Goal: Information Seeking & Learning: Learn about a topic

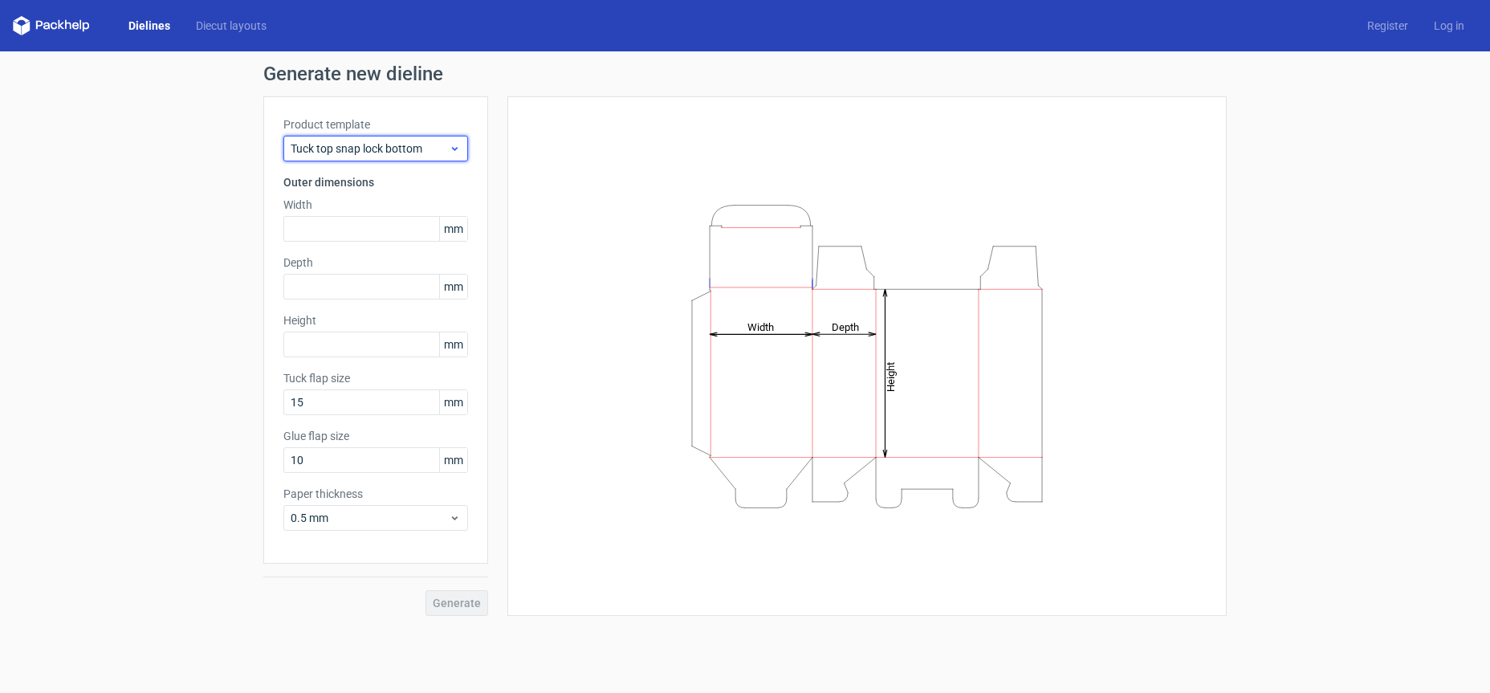
click at [336, 144] on span "Tuck top snap lock bottom" at bounding box center [370, 148] width 158 height 16
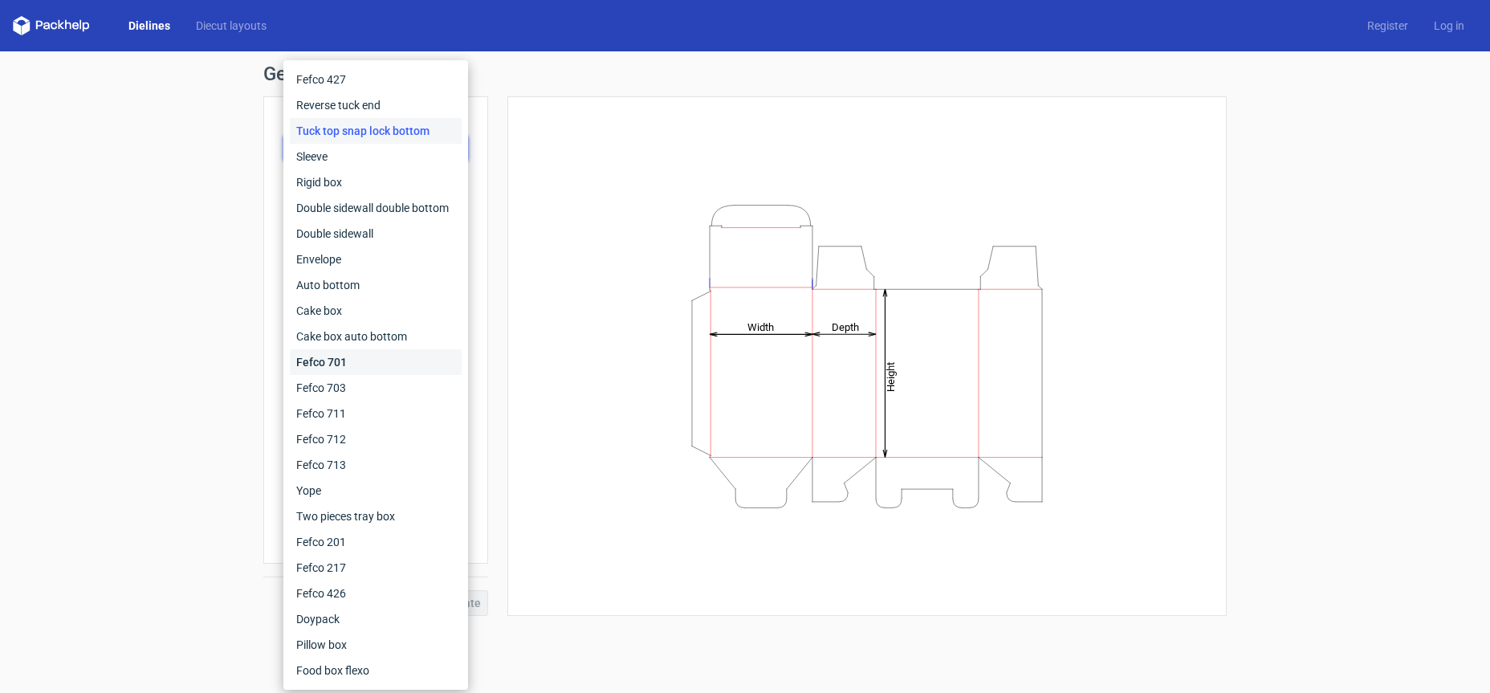
click at [368, 367] on div "Fefco 701" at bounding box center [376, 362] width 172 height 26
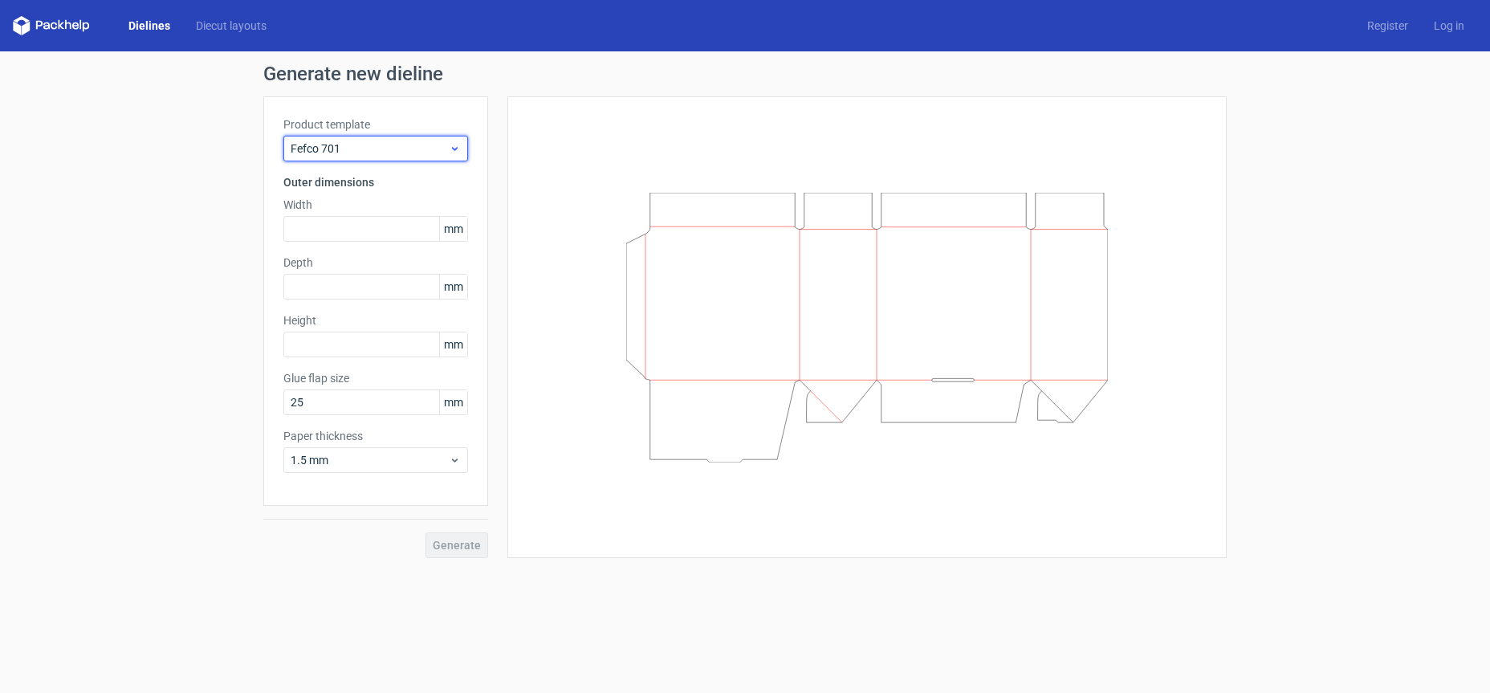
click at [421, 142] on span "Fefco 701" at bounding box center [370, 148] width 158 height 16
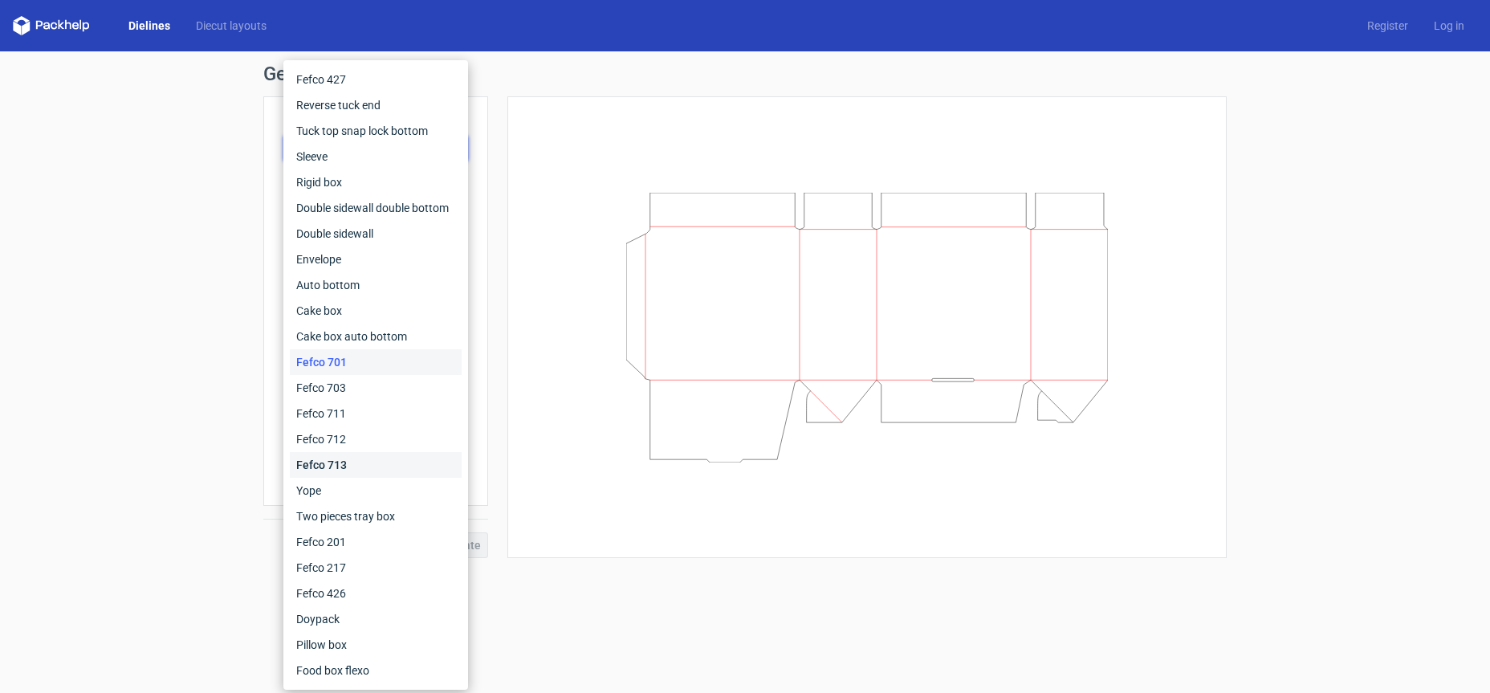
click at [367, 464] on div "Fefco 713" at bounding box center [376, 465] width 172 height 26
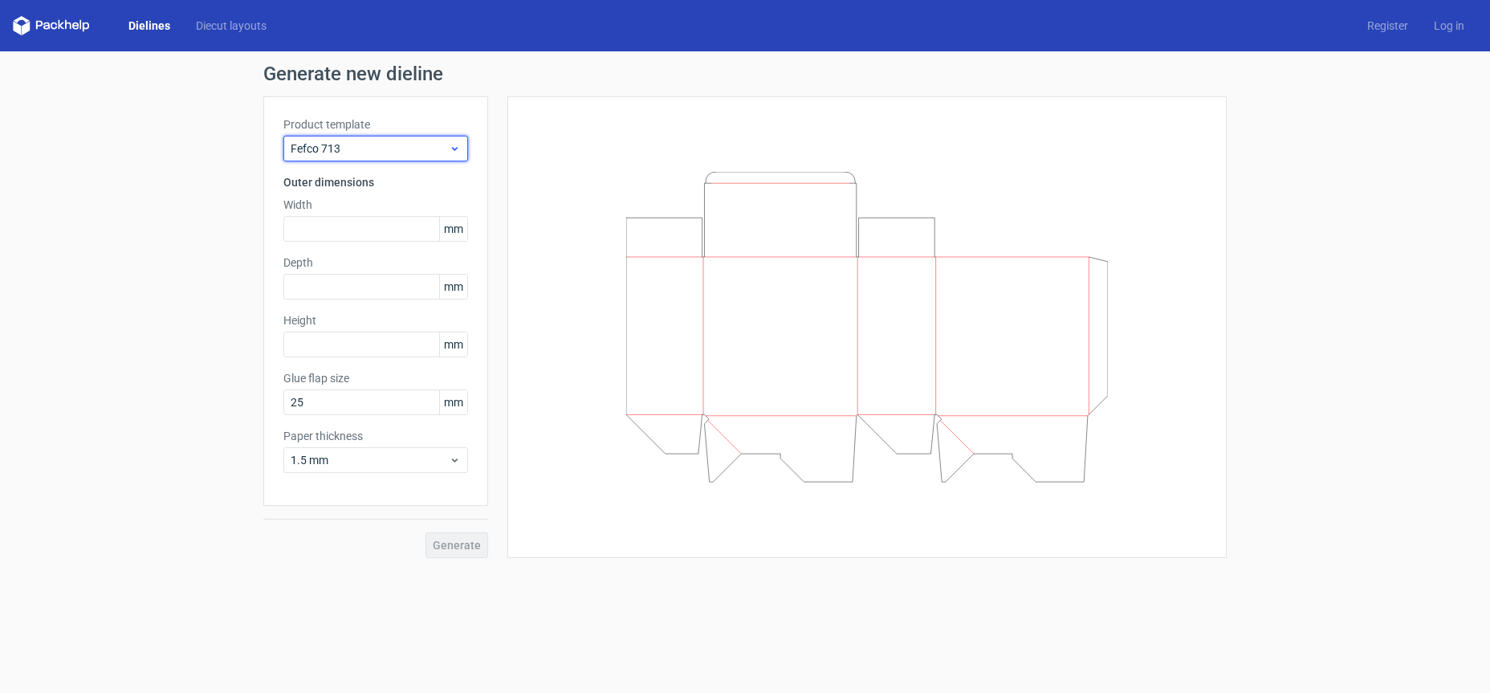
click at [420, 145] on span "Fefco 713" at bounding box center [370, 148] width 158 height 16
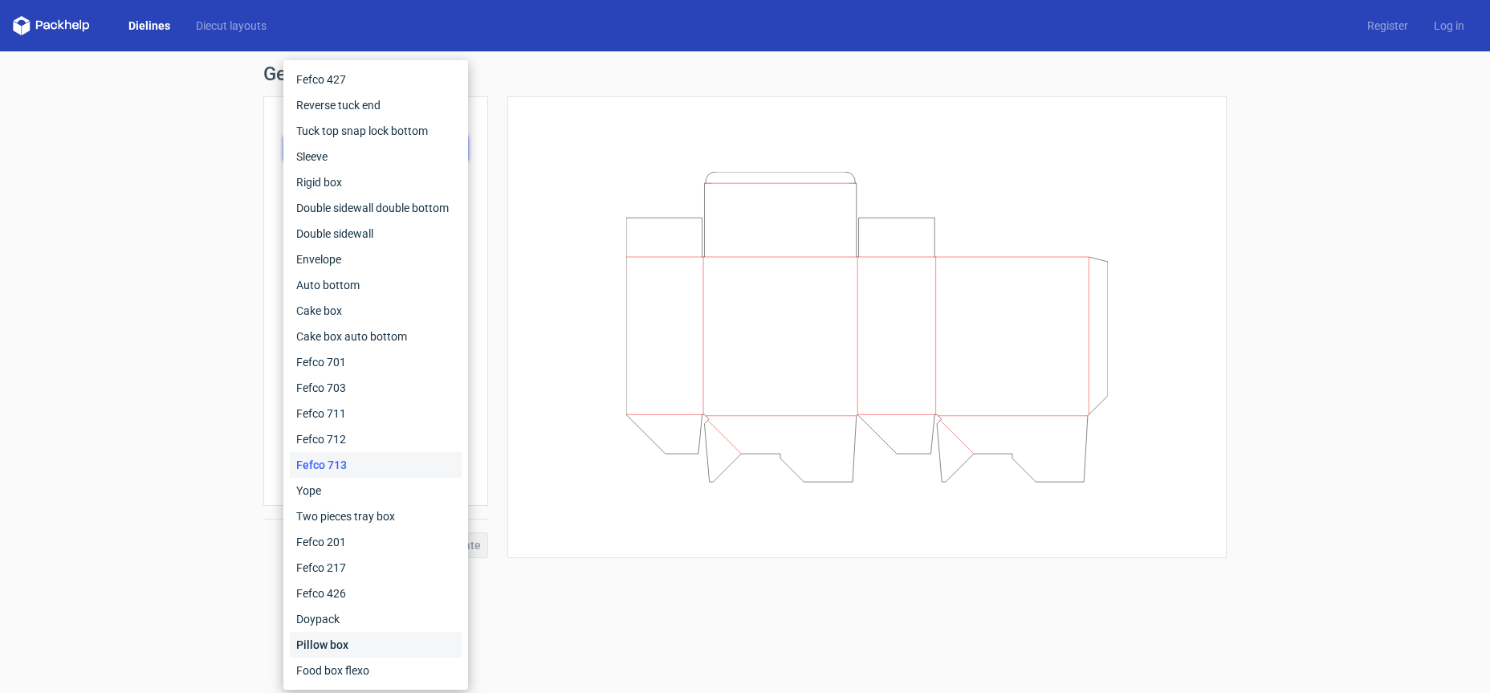
click at [346, 633] on div "Pillow box" at bounding box center [376, 645] width 172 height 26
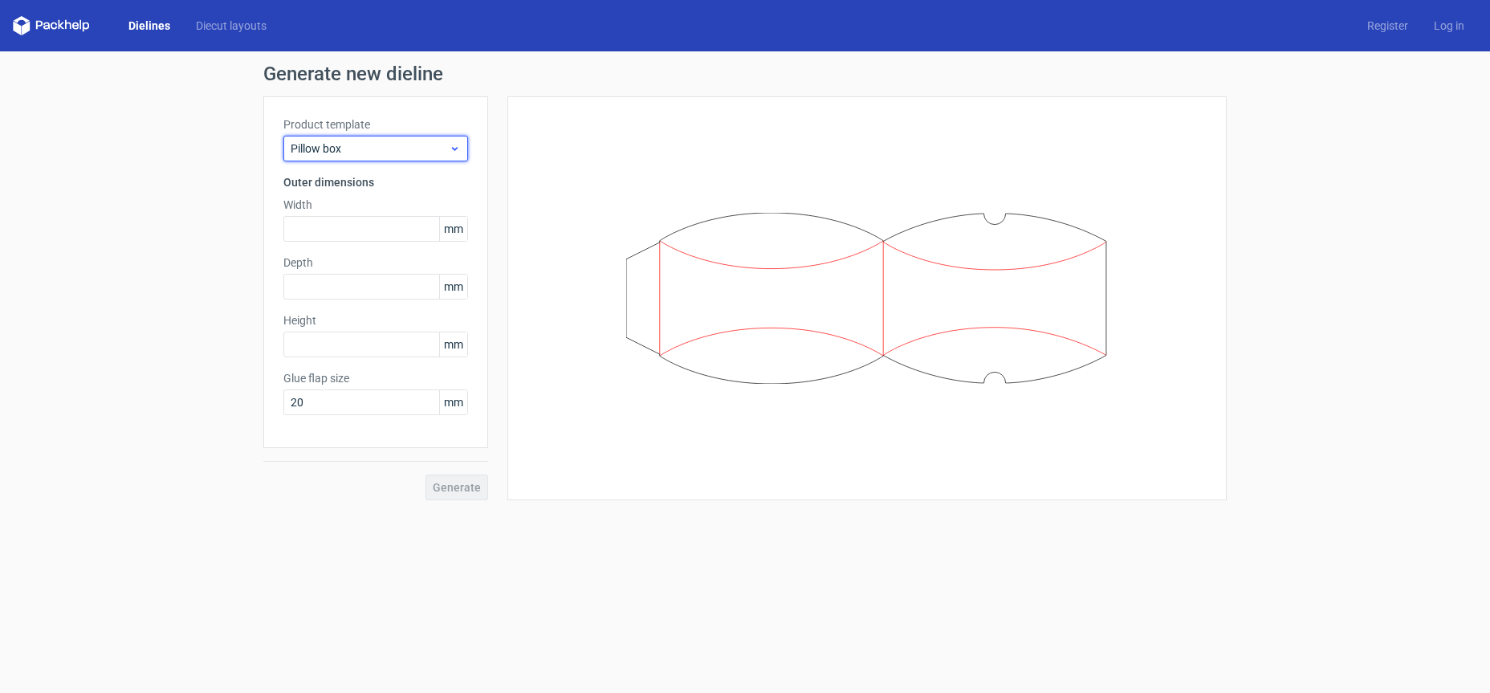
click at [427, 144] on span "Pillow box" at bounding box center [370, 148] width 158 height 16
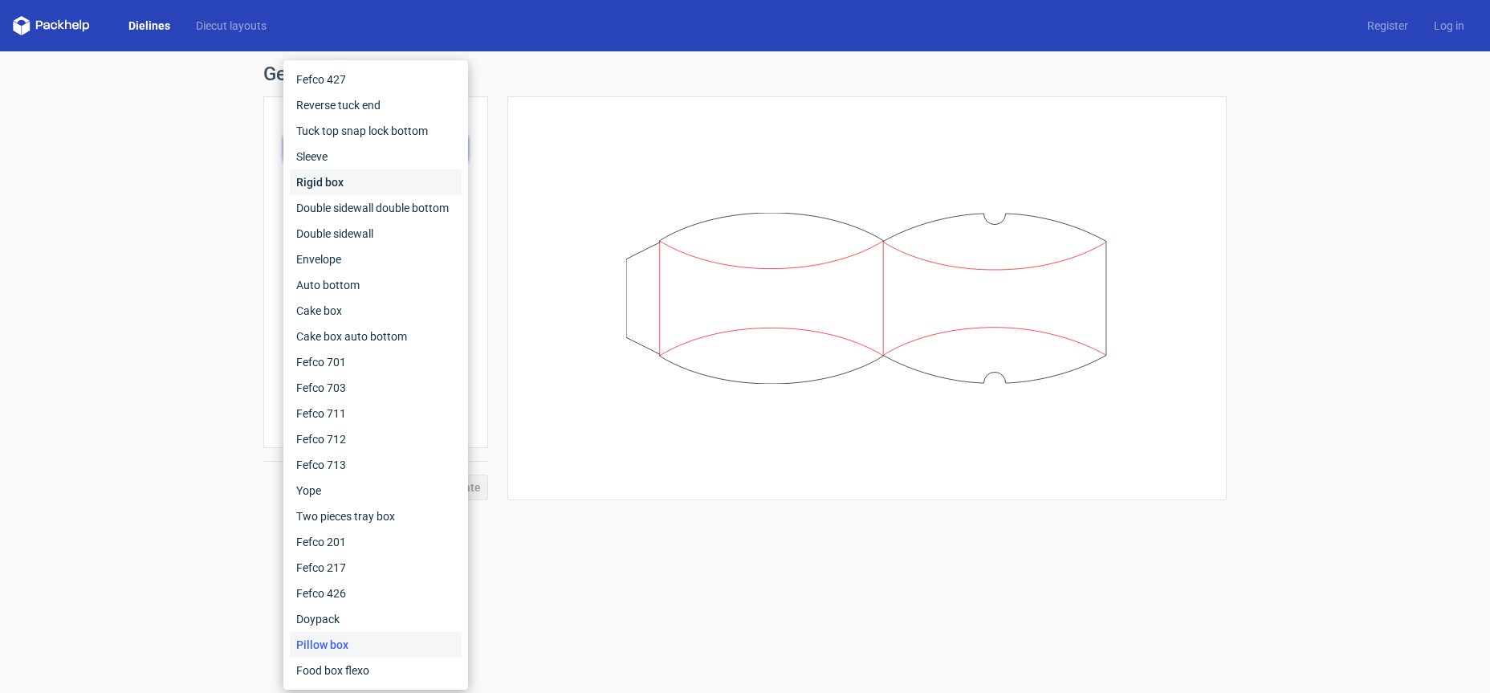
click at [411, 186] on div "Rigid box" at bounding box center [376, 182] width 172 height 26
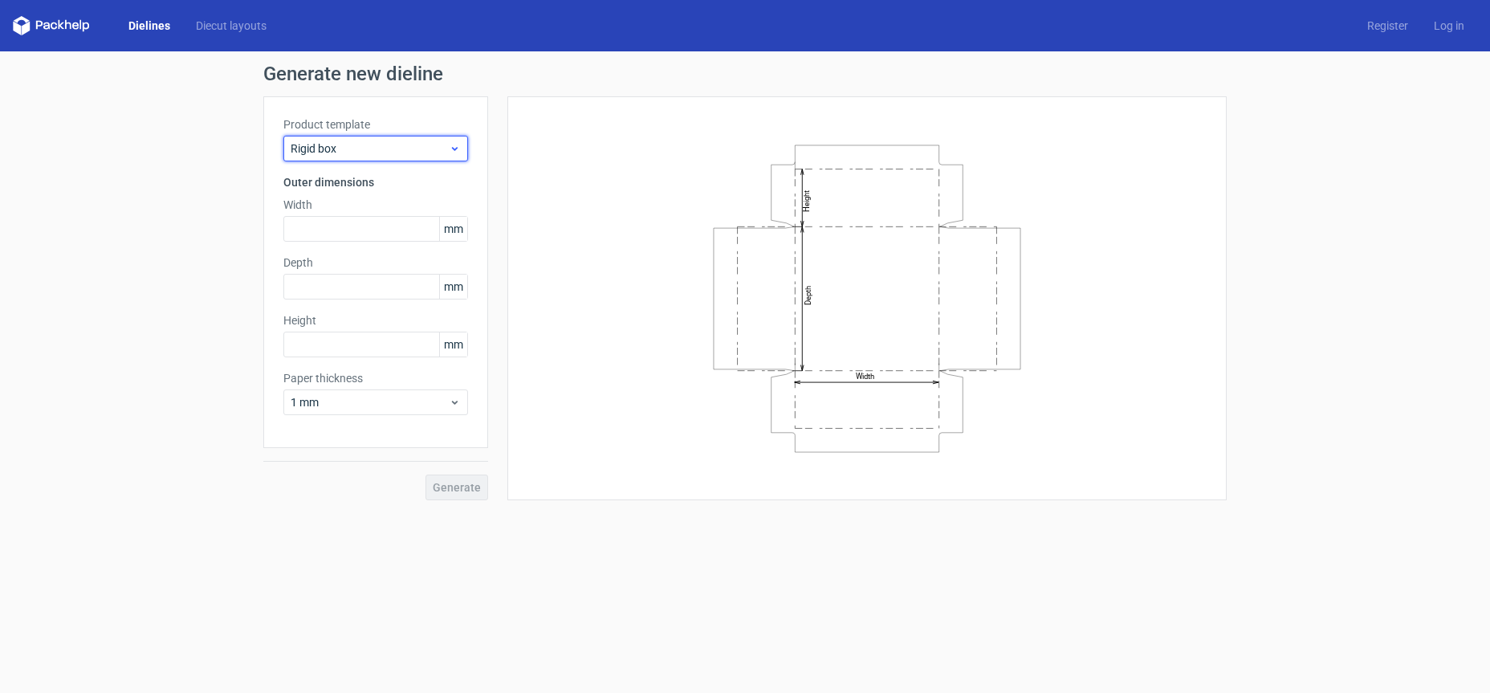
click at [401, 147] on span "Rigid box" at bounding box center [370, 148] width 158 height 16
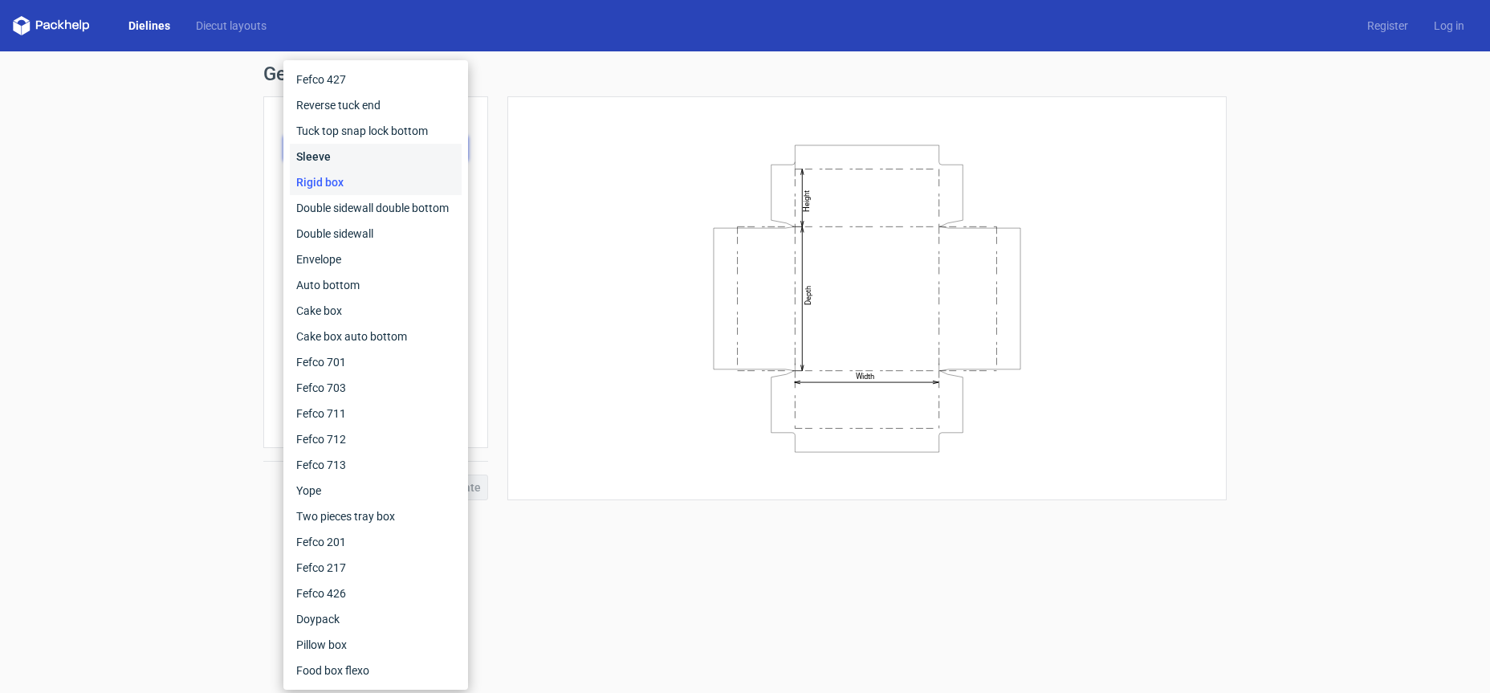
click at [378, 149] on div "Sleeve" at bounding box center [376, 157] width 172 height 26
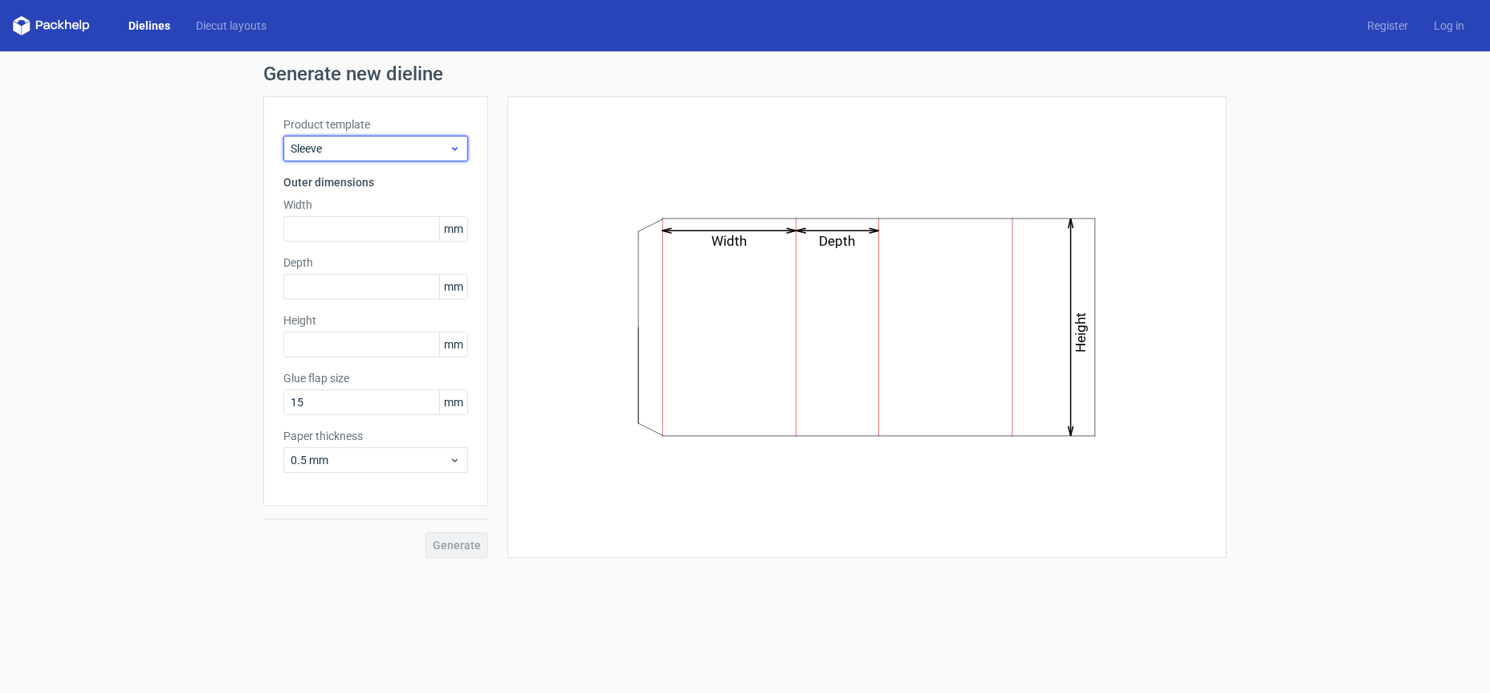
click at [413, 143] on span "Sleeve" at bounding box center [370, 148] width 158 height 16
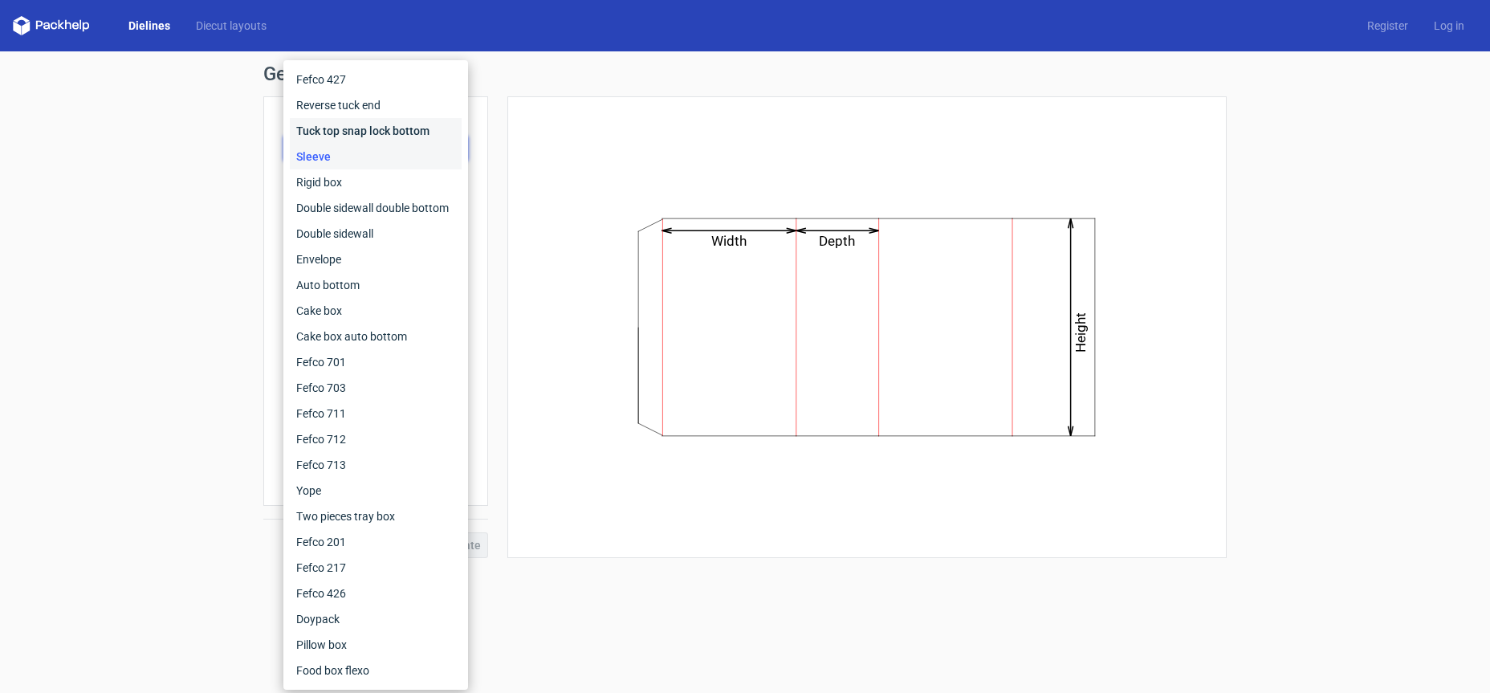
click at [410, 131] on div "Tuck top snap lock bottom" at bounding box center [376, 131] width 172 height 26
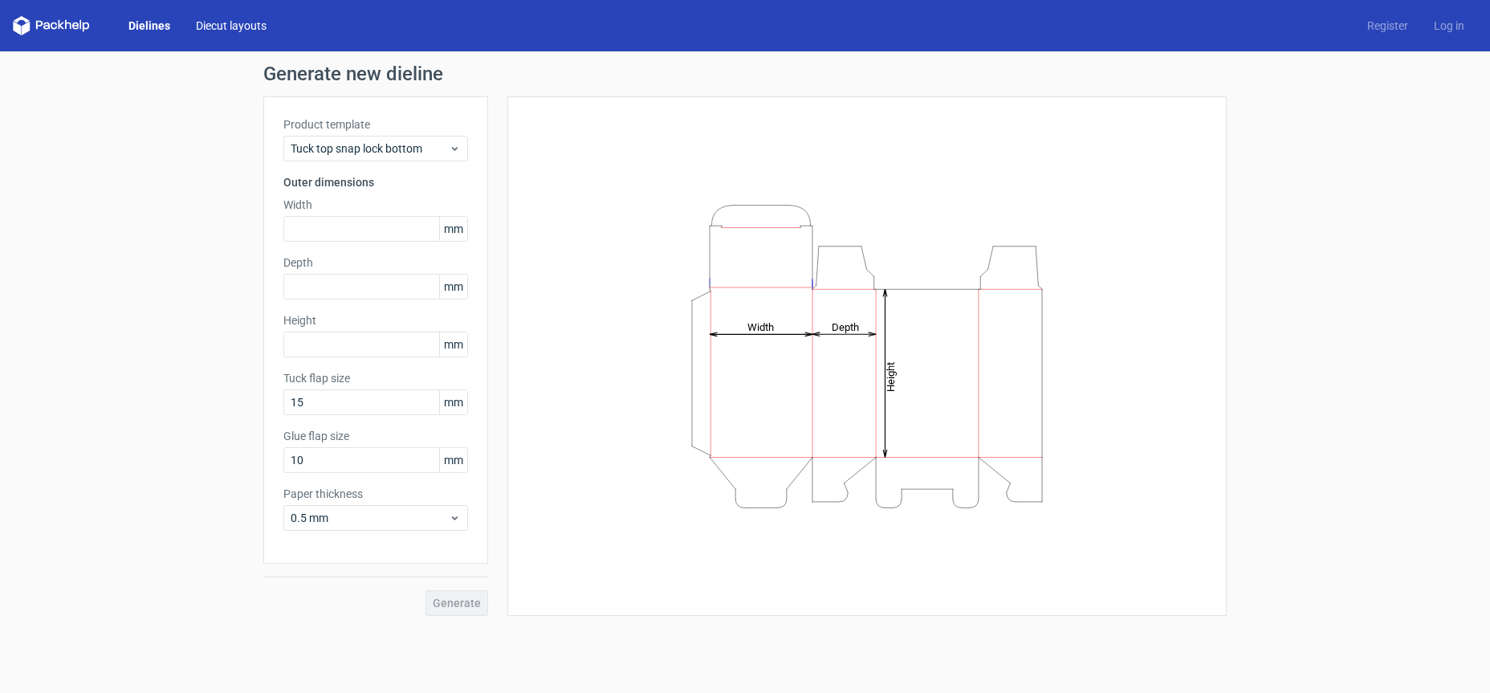
click at [226, 26] on link "Diecut layouts" at bounding box center [231, 26] width 96 height 16
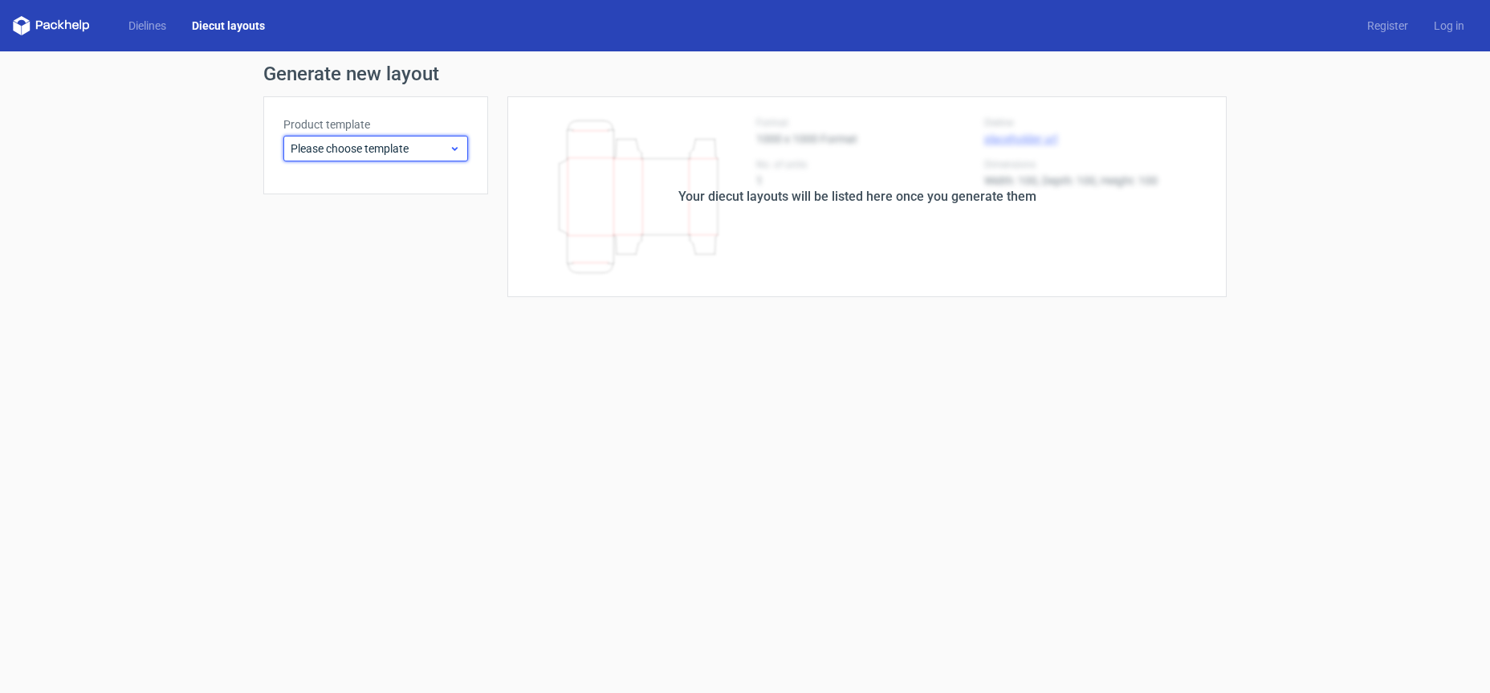
click at [374, 147] on span "Please choose template" at bounding box center [370, 148] width 158 height 16
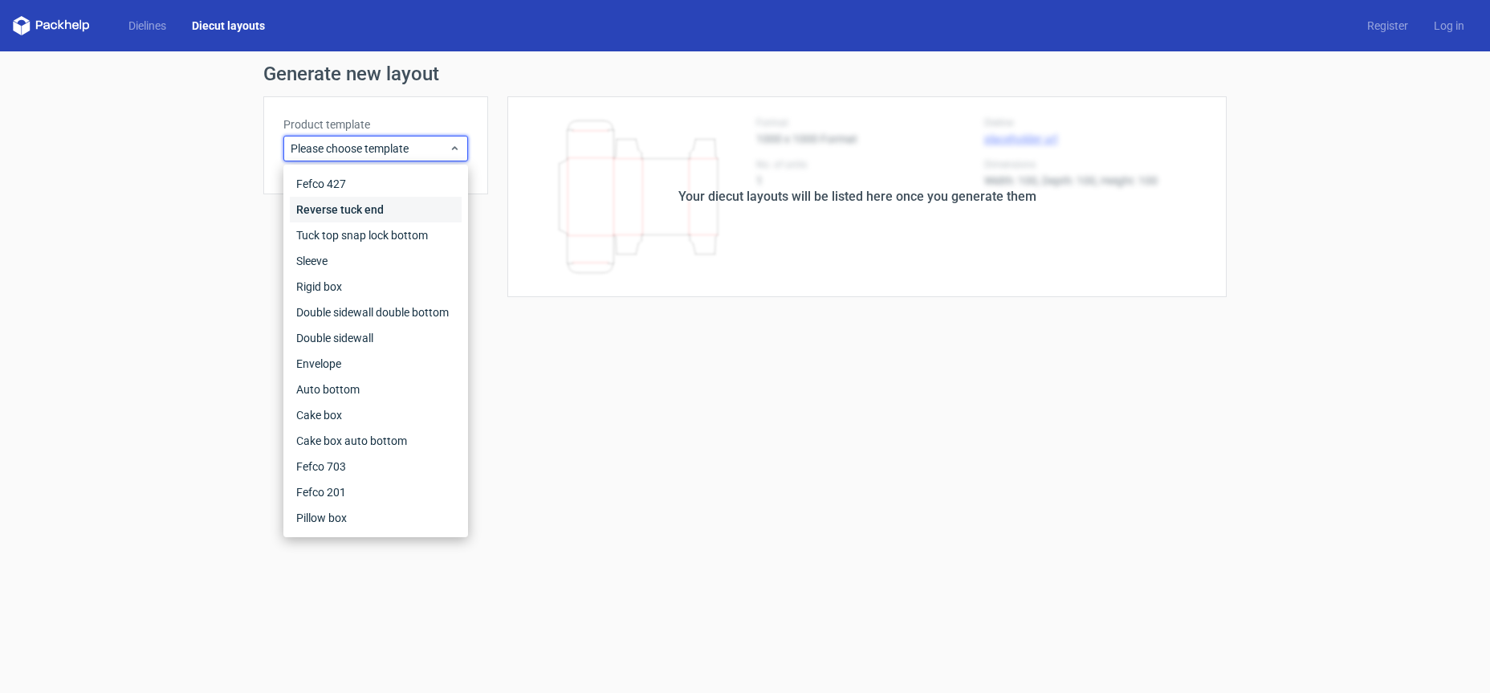
click at [354, 205] on div "Reverse tuck end" at bounding box center [376, 210] width 172 height 26
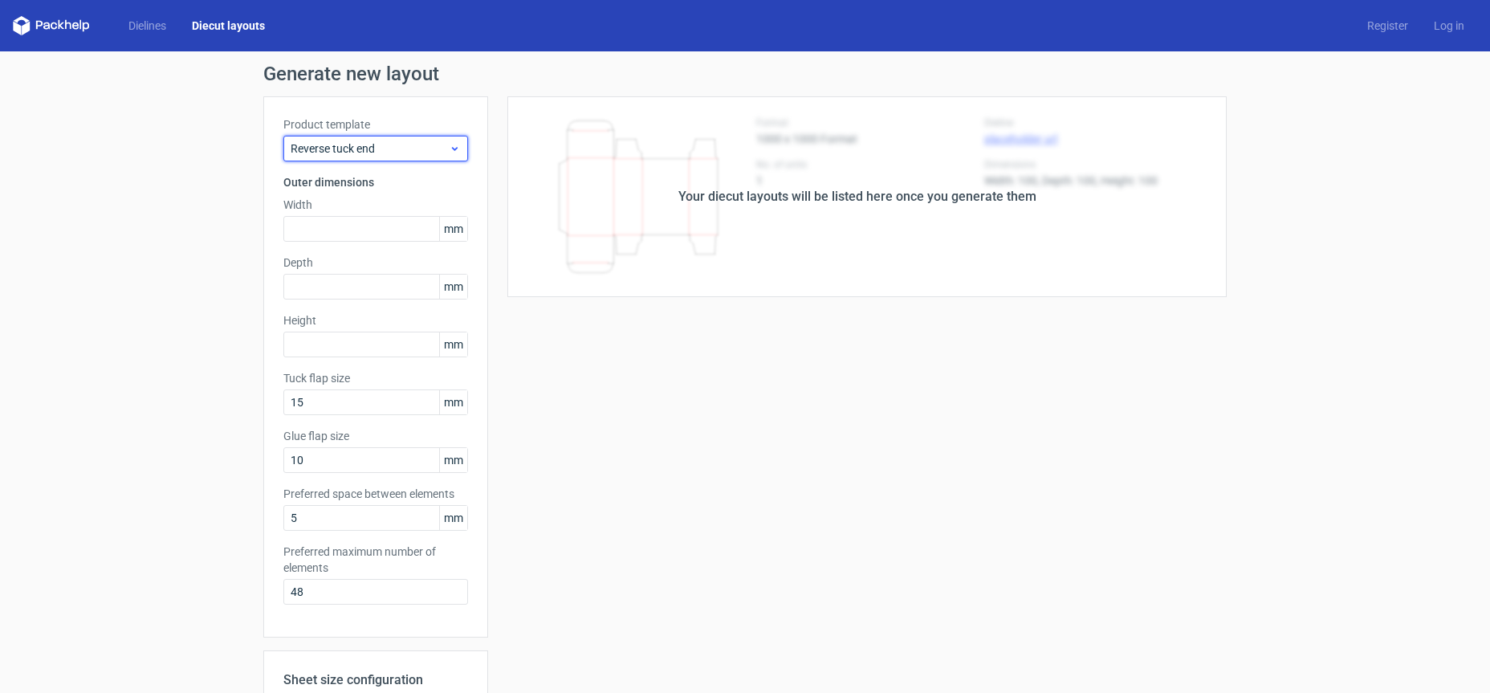
click at [355, 139] on div "Reverse tuck end" at bounding box center [375, 149] width 185 height 26
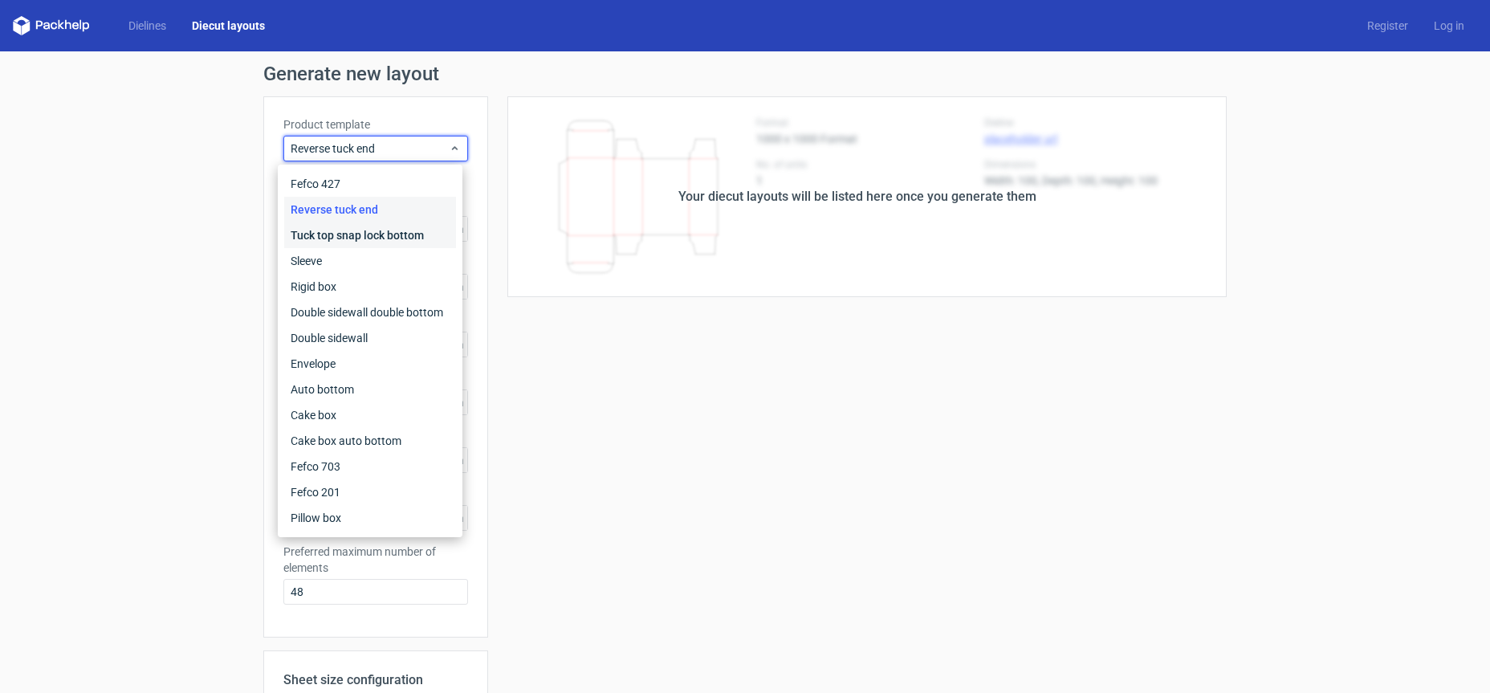
click at [346, 244] on div "Tuck top snap lock bottom" at bounding box center [370, 235] width 172 height 26
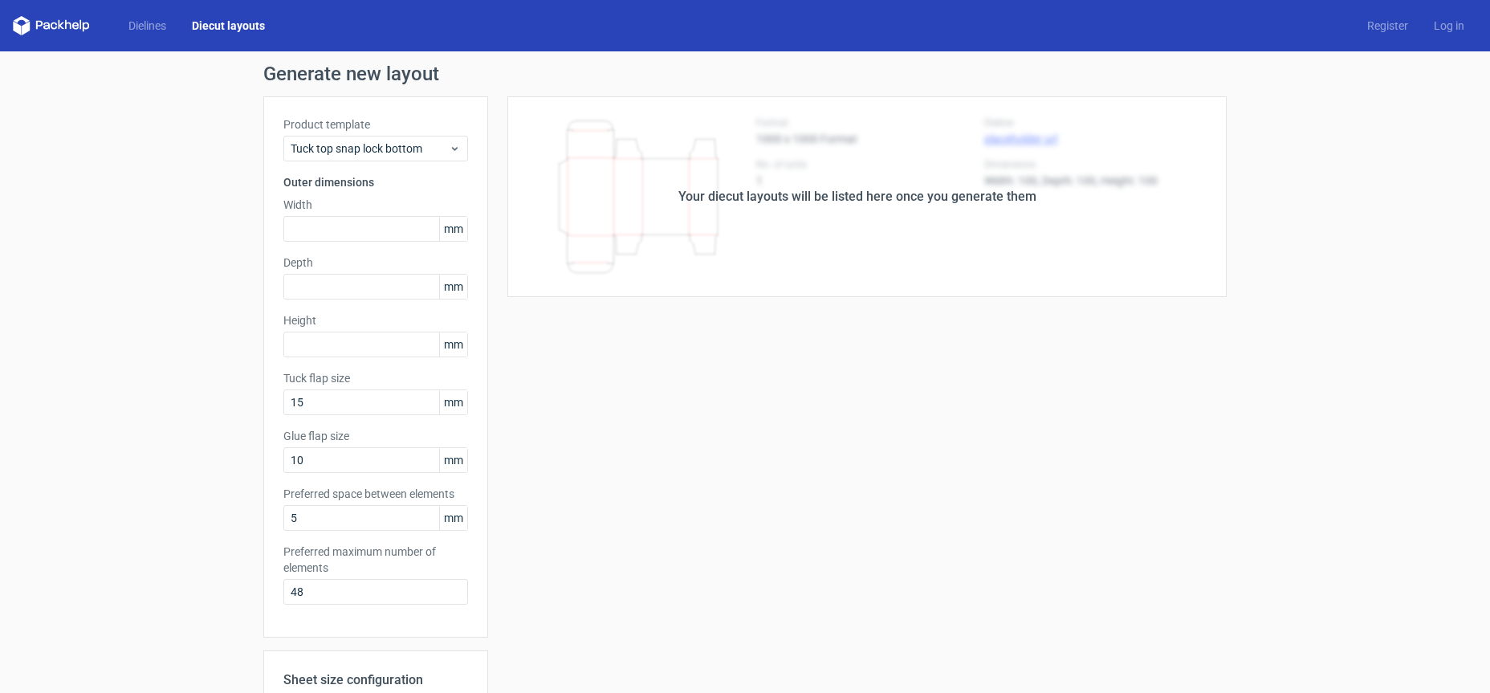
click at [748, 193] on div "Your diecut layouts will be listed here once you generate them" at bounding box center [857, 196] width 358 height 19
click at [145, 26] on link "Dielines" at bounding box center [147, 26] width 63 height 16
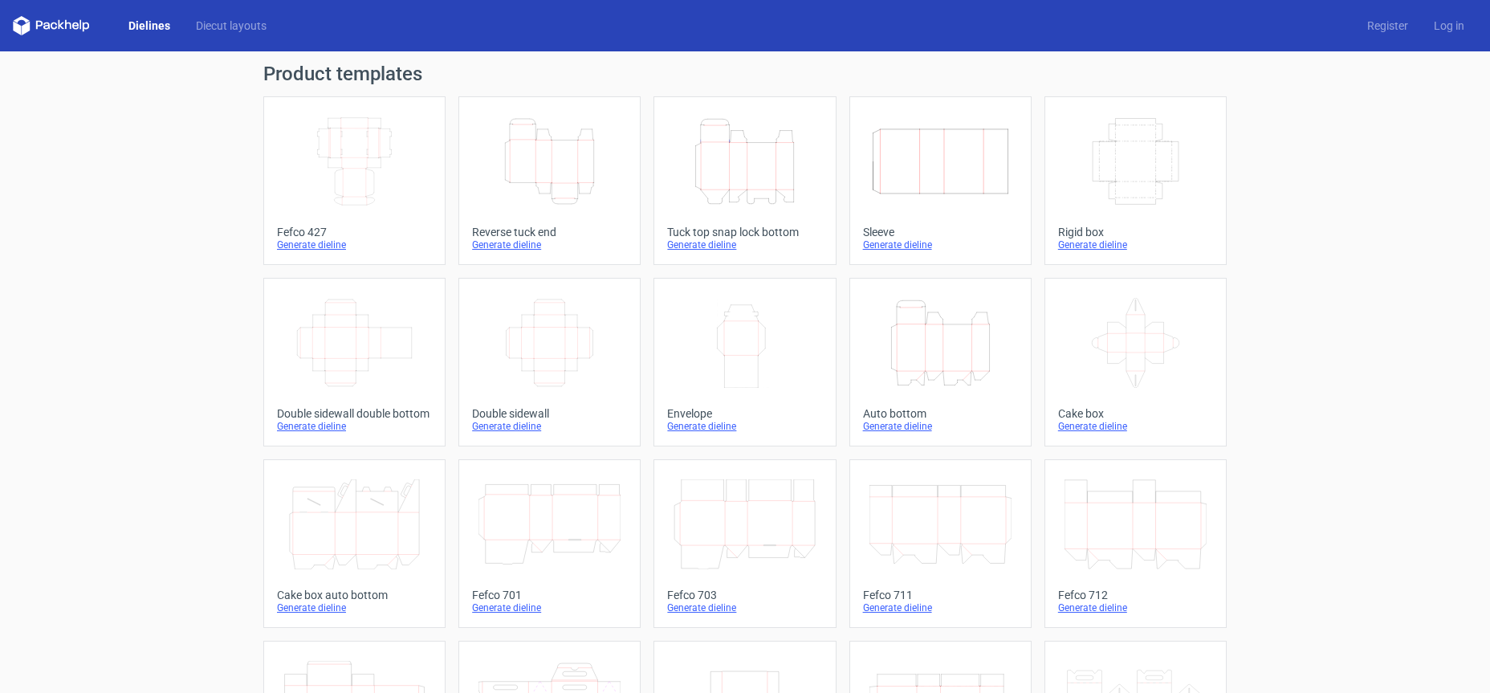
click at [365, 164] on icon "Width Depth Height" at bounding box center [354, 161] width 142 height 90
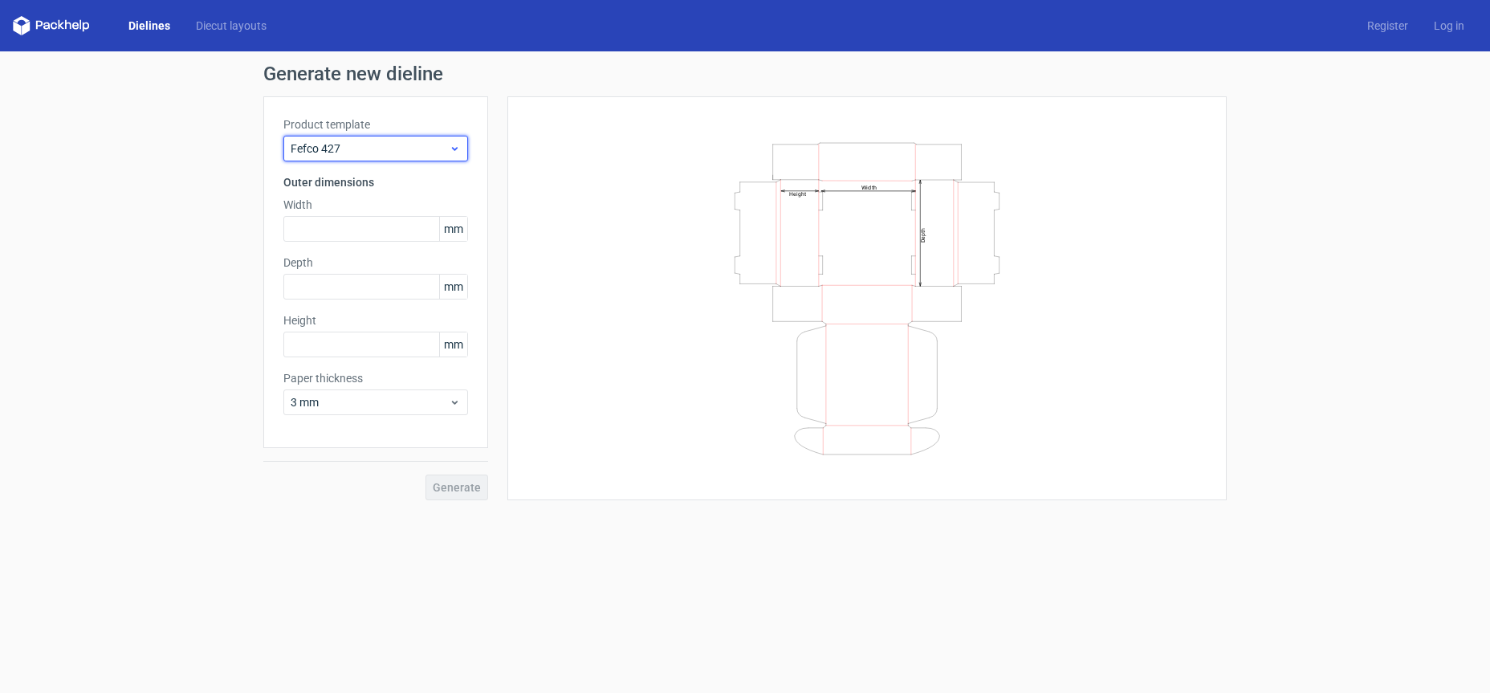
click at [364, 149] on span "Fefco 427" at bounding box center [370, 148] width 158 height 16
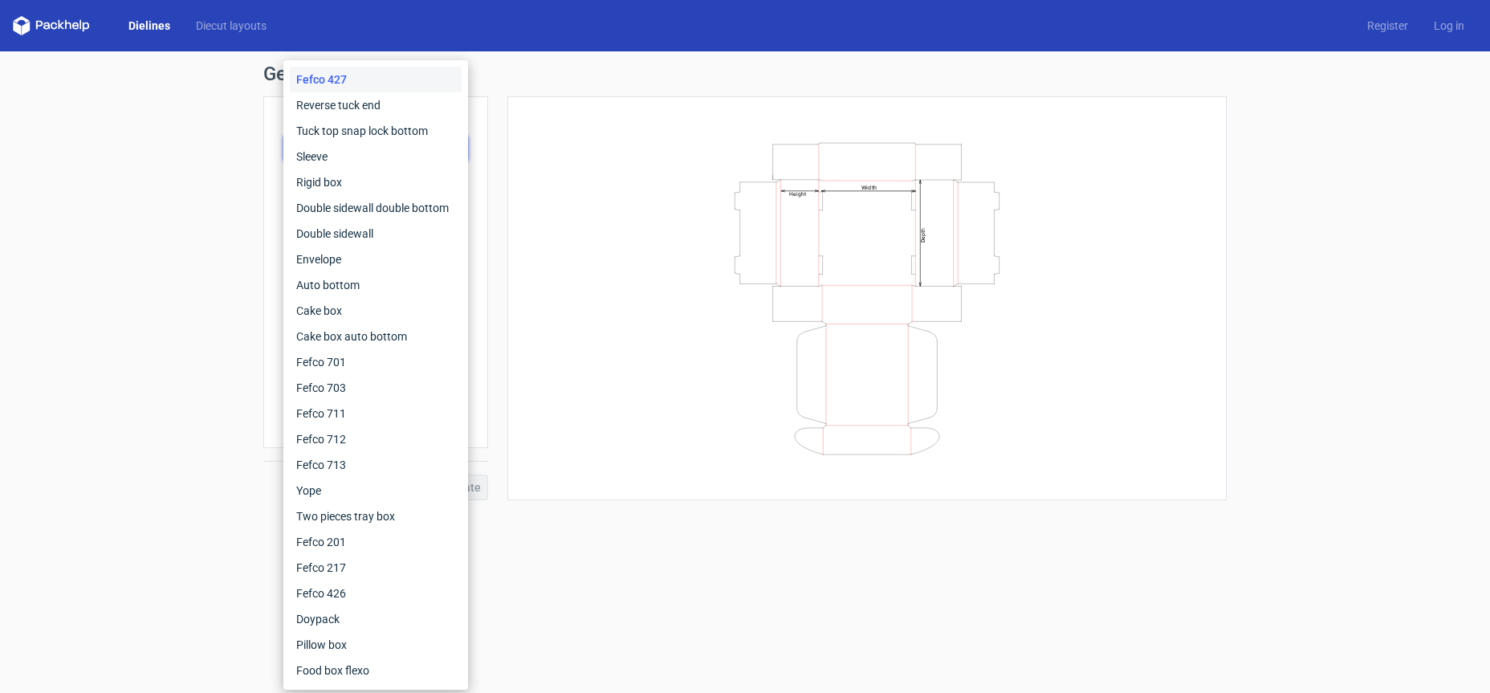
click at [551, 202] on div "Width Depth Height" at bounding box center [866, 298] width 679 height 364
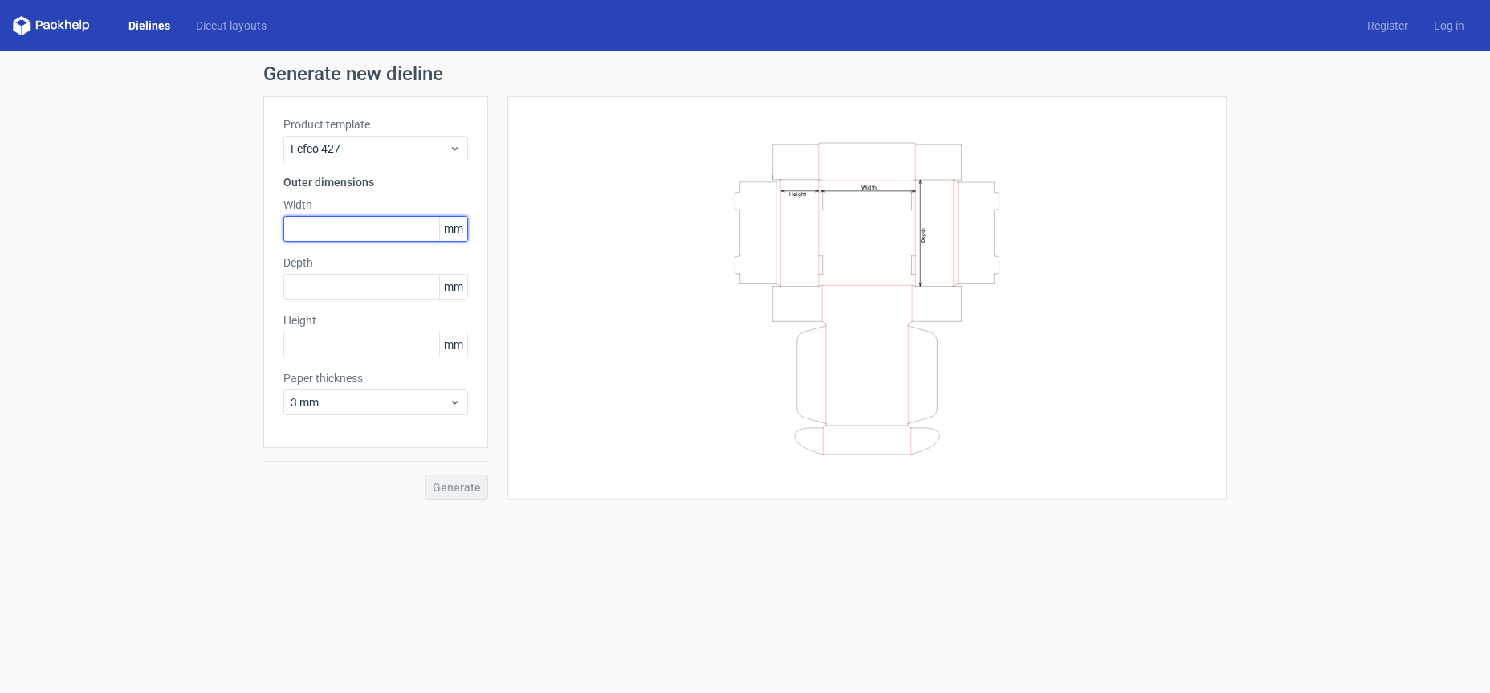
click at [380, 229] on input "text" at bounding box center [375, 229] width 185 height 26
drag, startPoint x: 854, startPoint y: 185, endPoint x: 778, endPoint y: 217, distance: 82.4
click at [778, 217] on icon "Width Depth Height" at bounding box center [867, 298] width 482 height 321
click at [379, 142] on span "Fefco 427" at bounding box center [370, 148] width 158 height 16
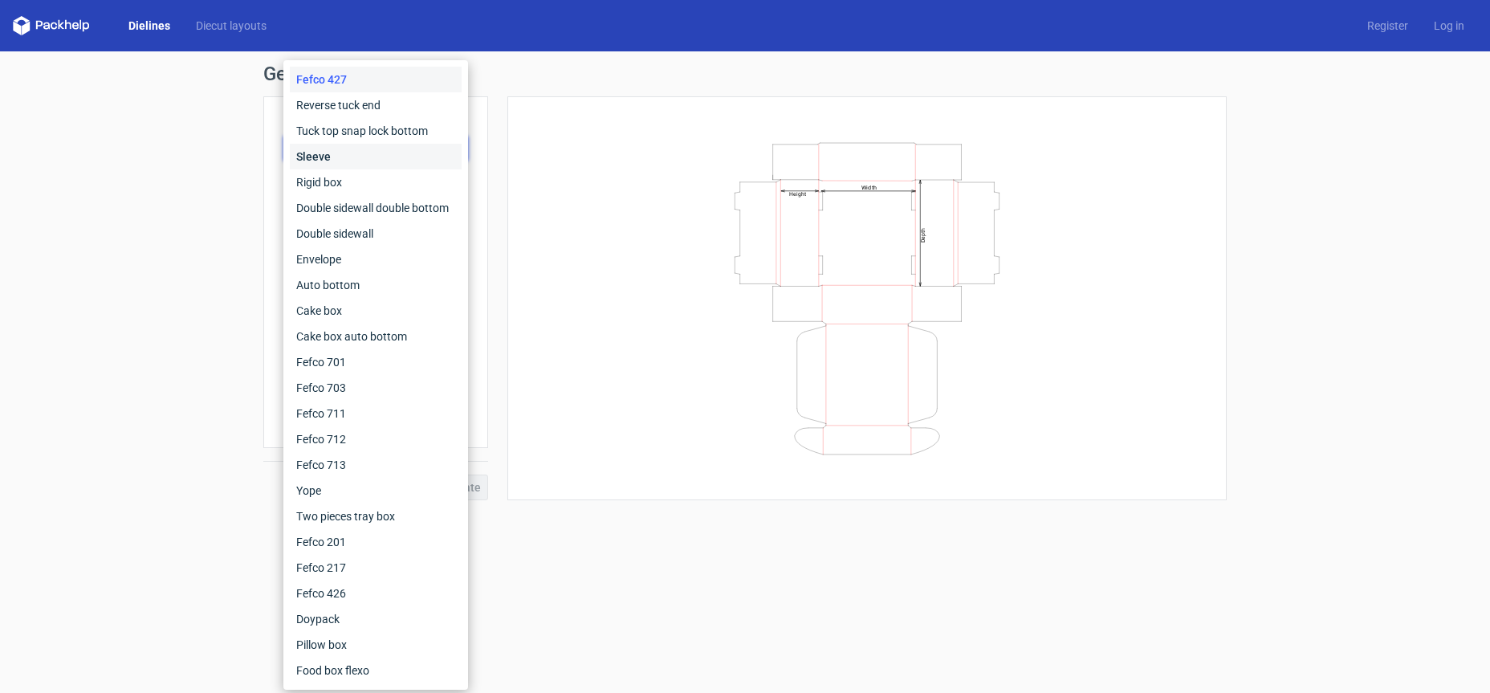
click at [377, 158] on div "Sleeve" at bounding box center [376, 157] width 172 height 26
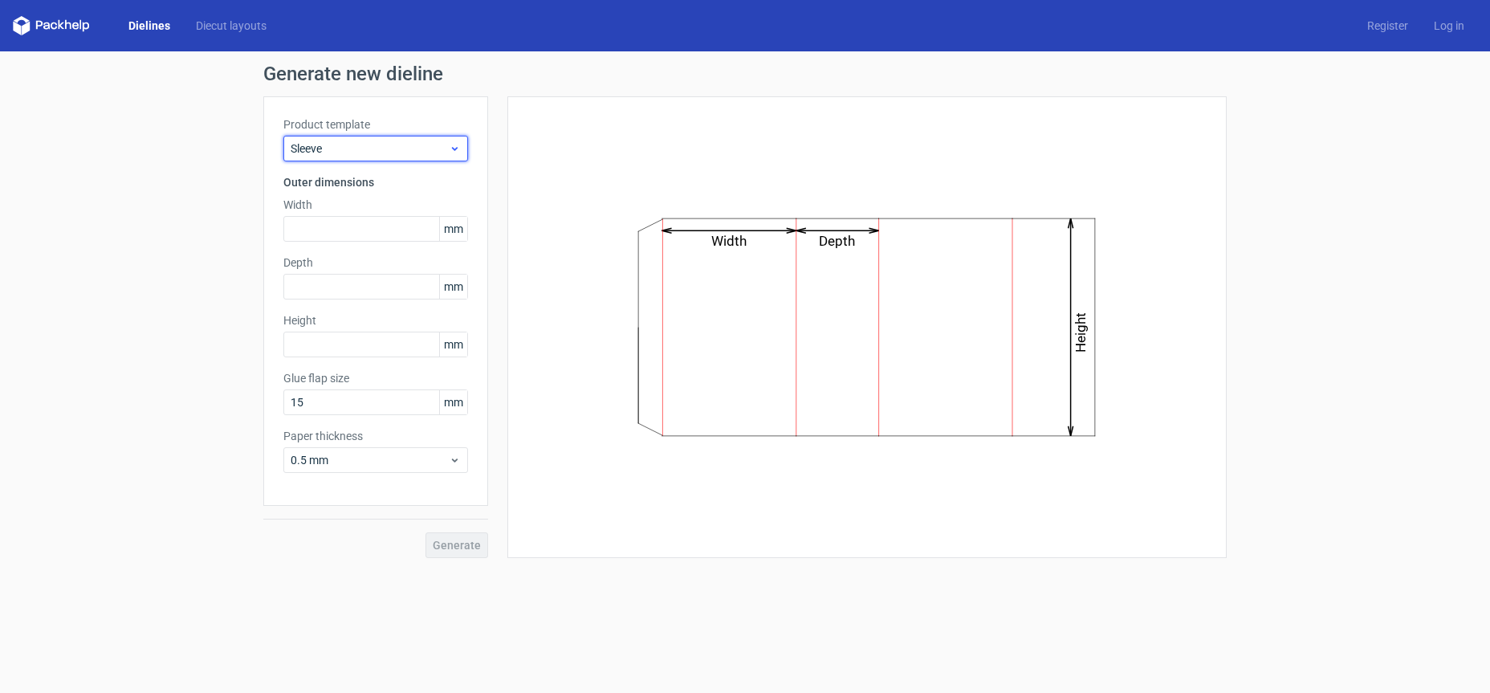
click at [377, 158] on div "Sleeve" at bounding box center [375, 149] width 185 height 26
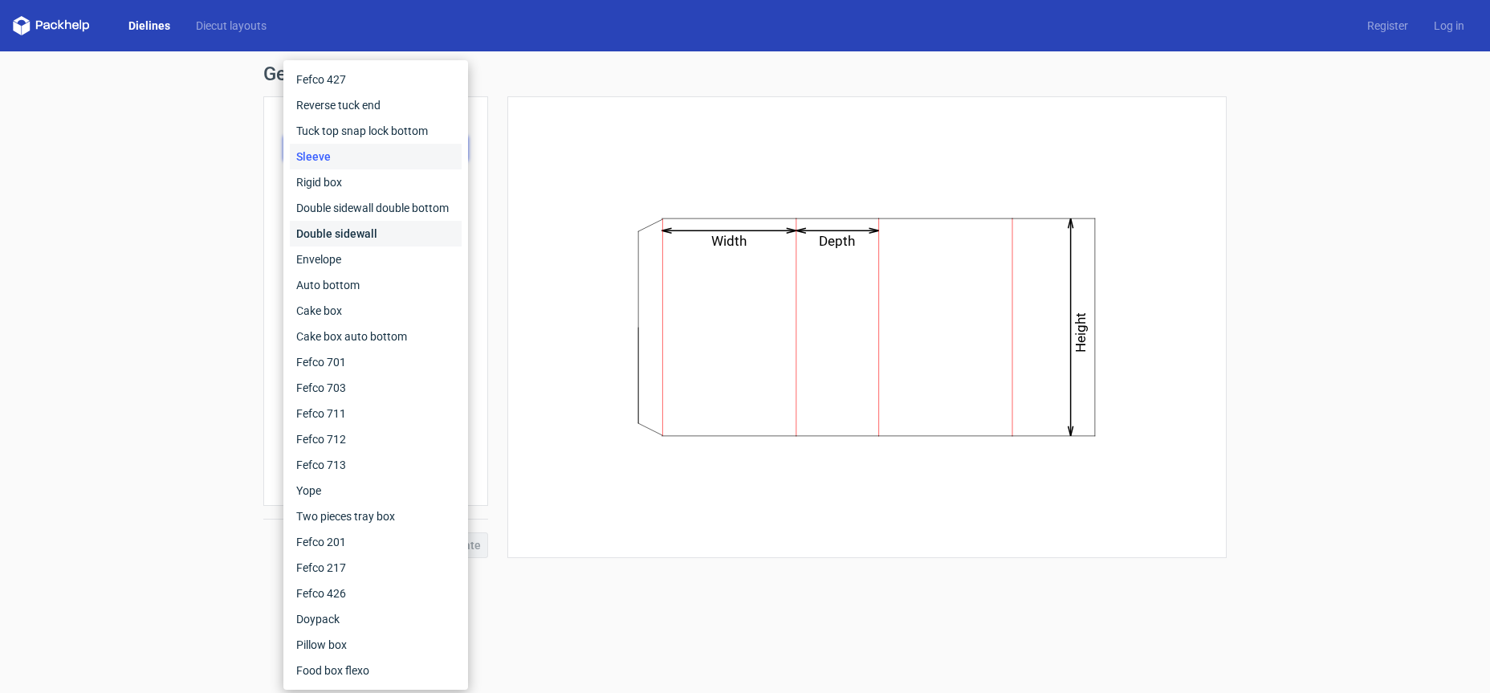
click at [359, 226] on div "Double sidewall" at bounding box center [376, 234] width 172 height 26
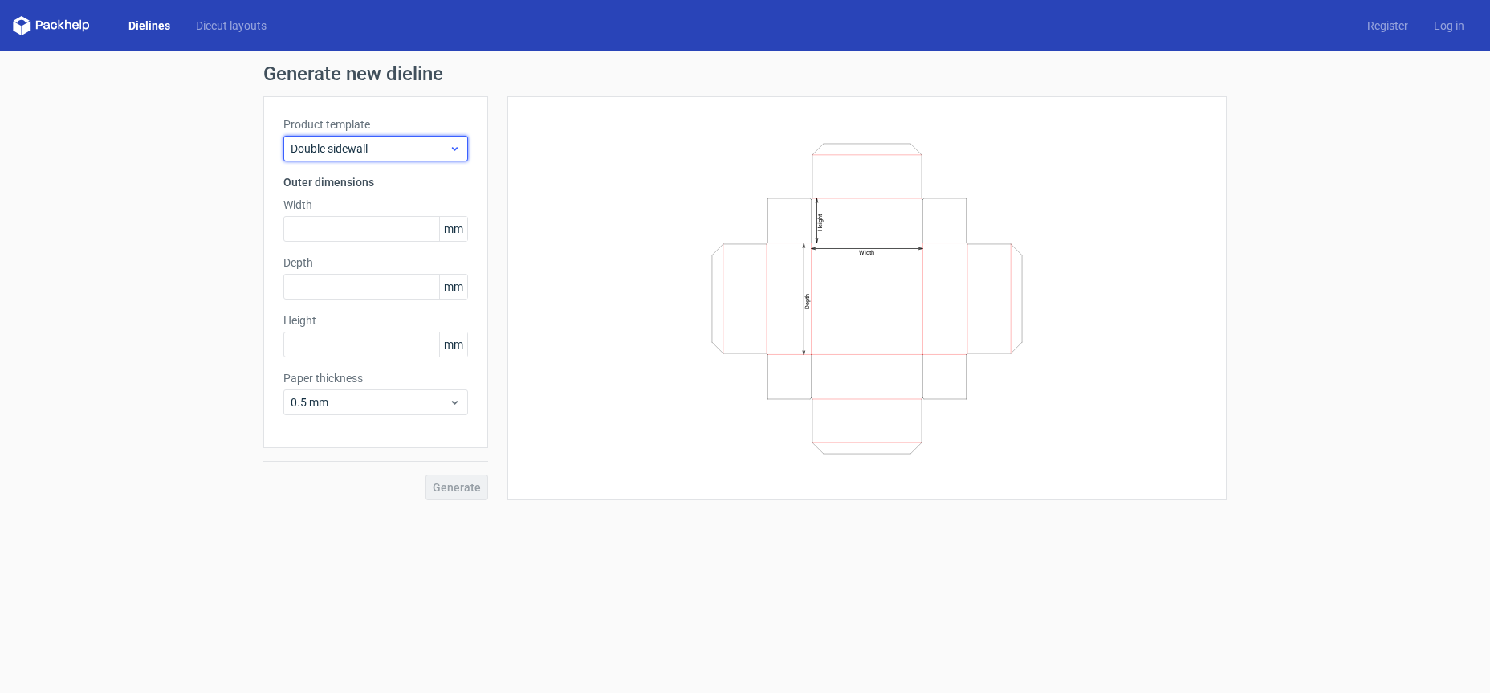
click at [414, 153] on span "Double sidewall" at bounding box center [370, 148] width 158 height 16
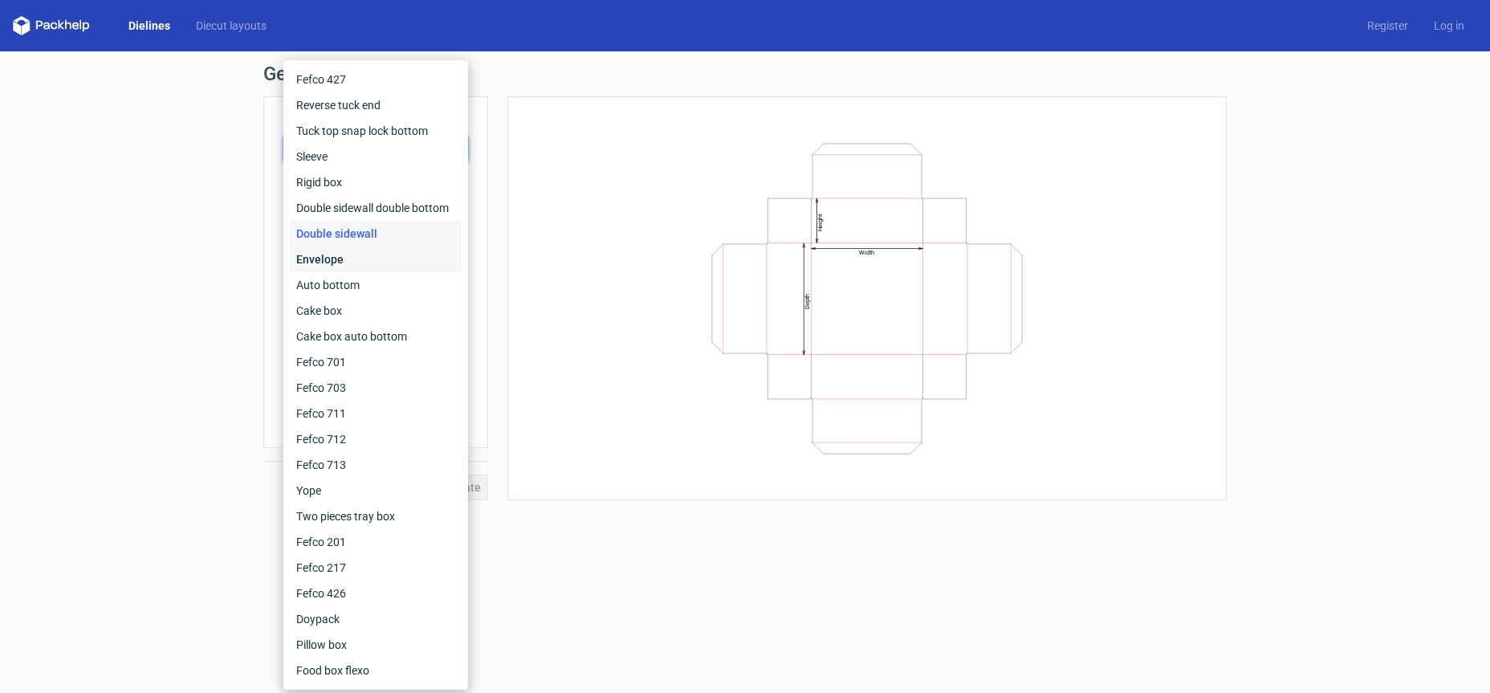
click at [367, 259] on div "Envelope" at bounding box center [376, 259] width 172 height 26
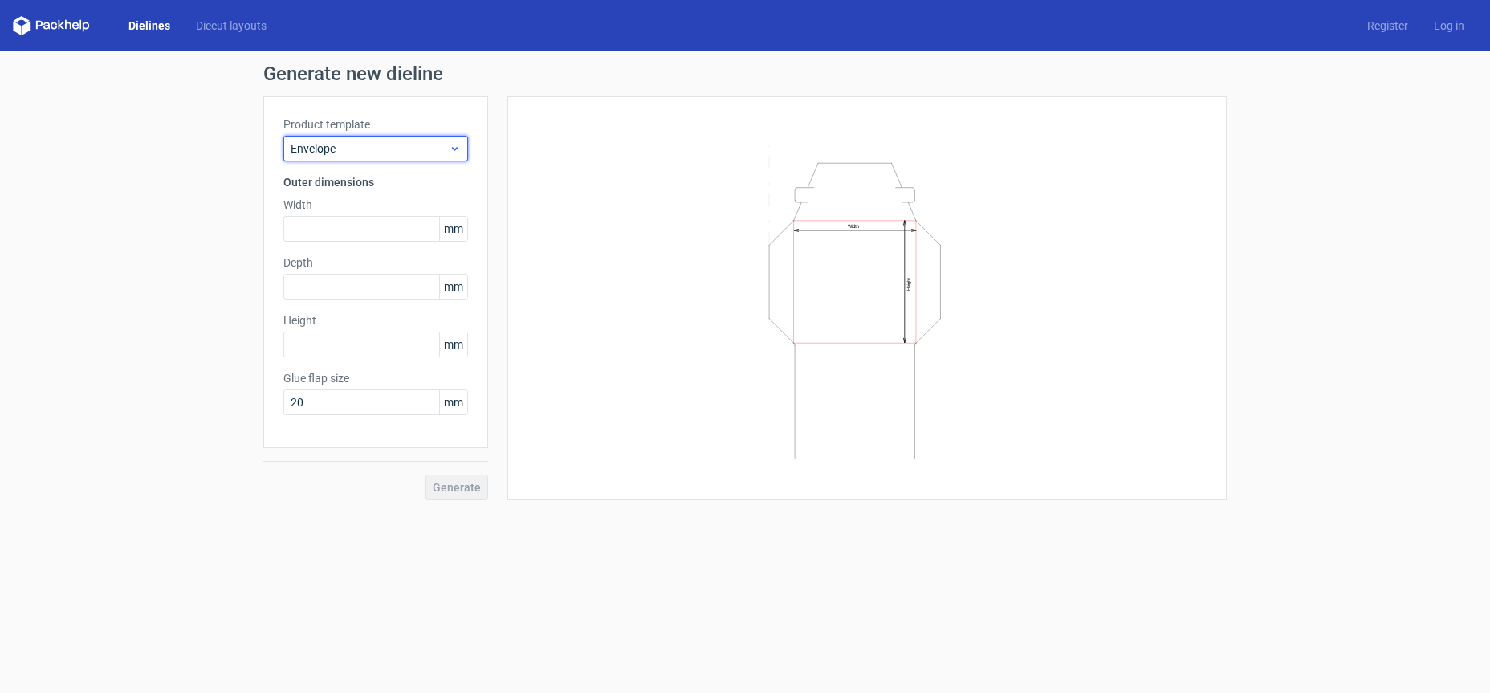
click at [376, 150] on span "Envelope" at bounding box center [370, 148] width 158 height 16
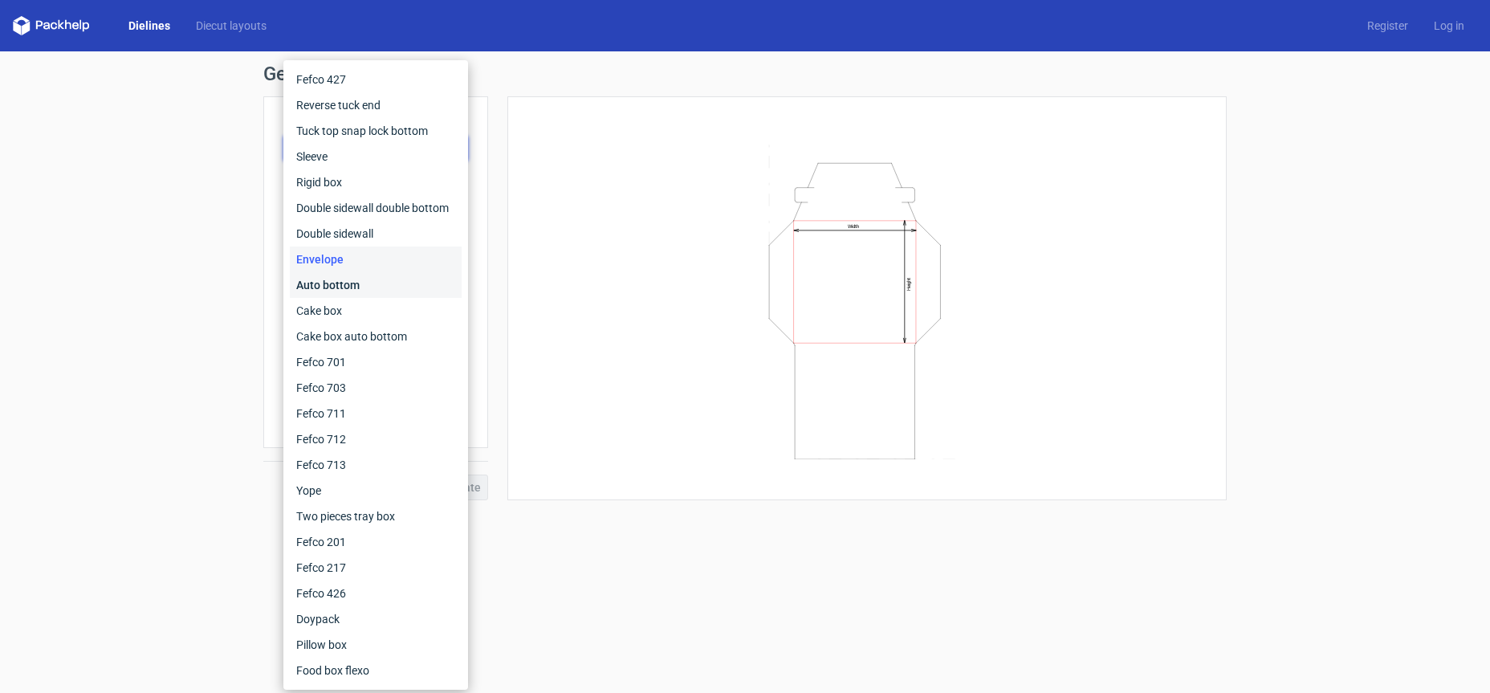
click at [364, 287] on div "Auto bottom" at bounding box center [376, 285] width 172 height 26
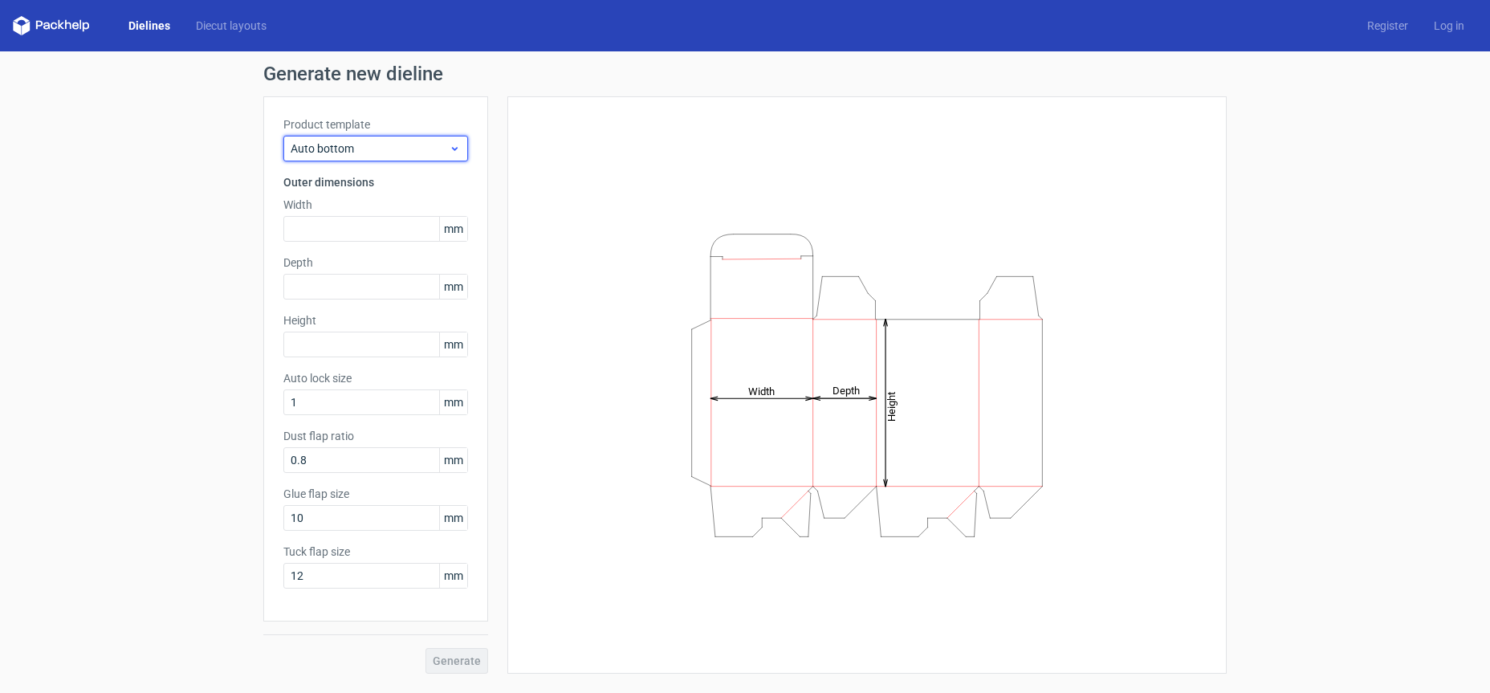
click at [372, 152] on span "Auto bottom" at bounding box center [370, 148] width 158 height 16
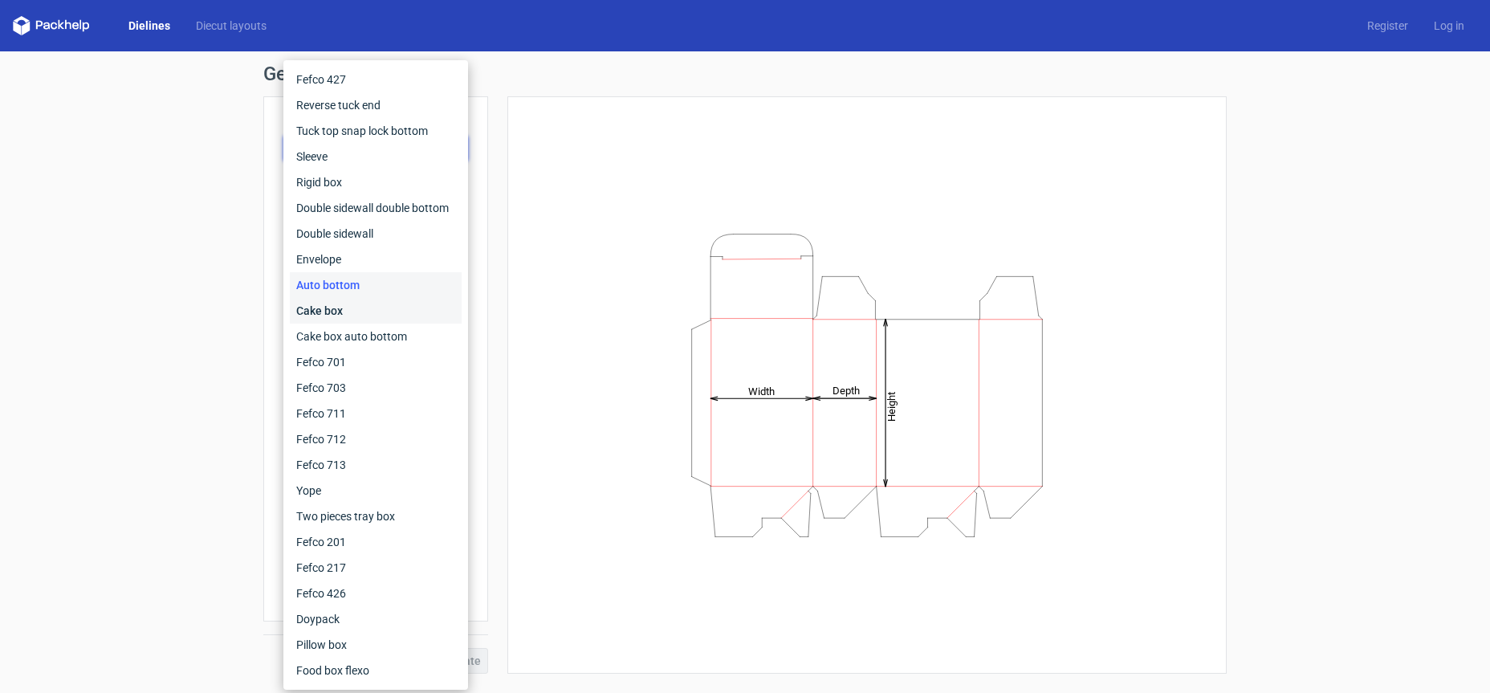
click at [347, 308] on div "Cake box" at bounding box center [376, 311] width 172 height 26
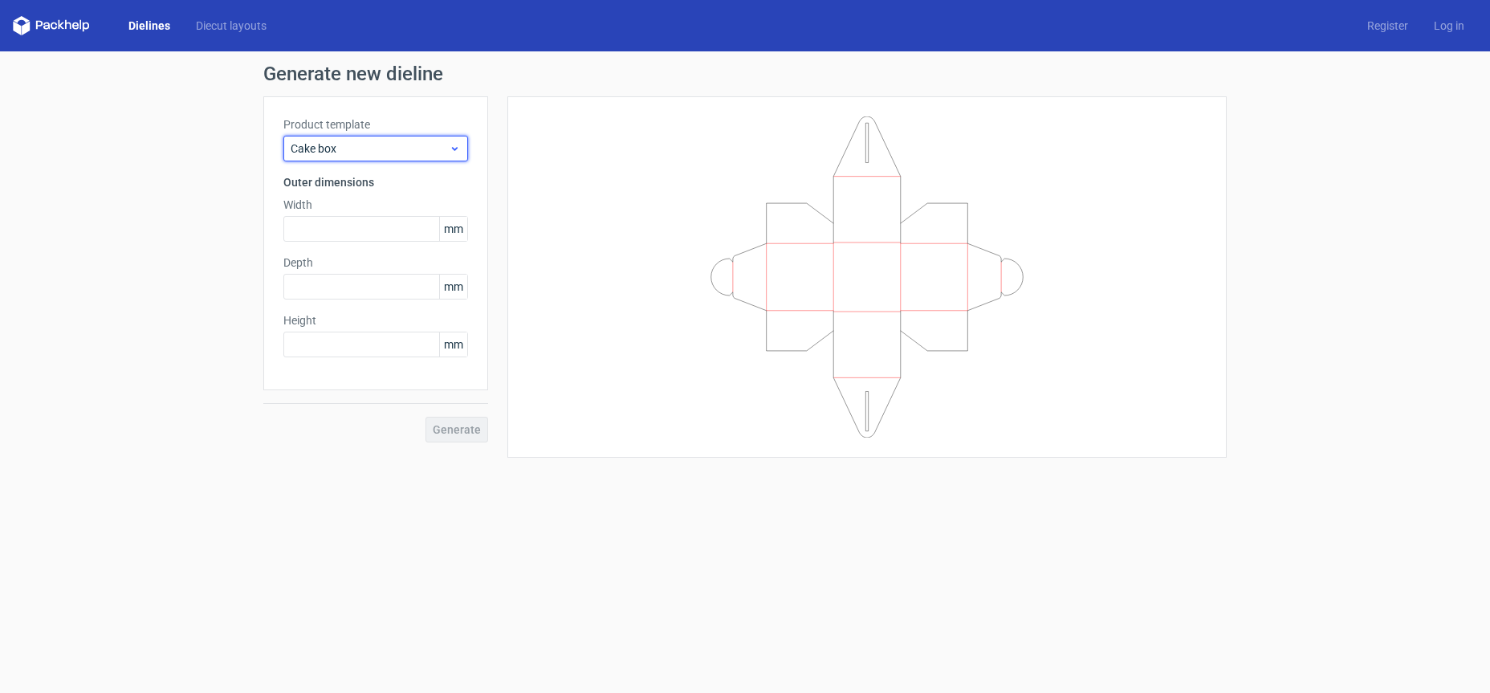
click at [375, 155] on span "Cake box" at bounding box center [370, 148] width 158 height 16
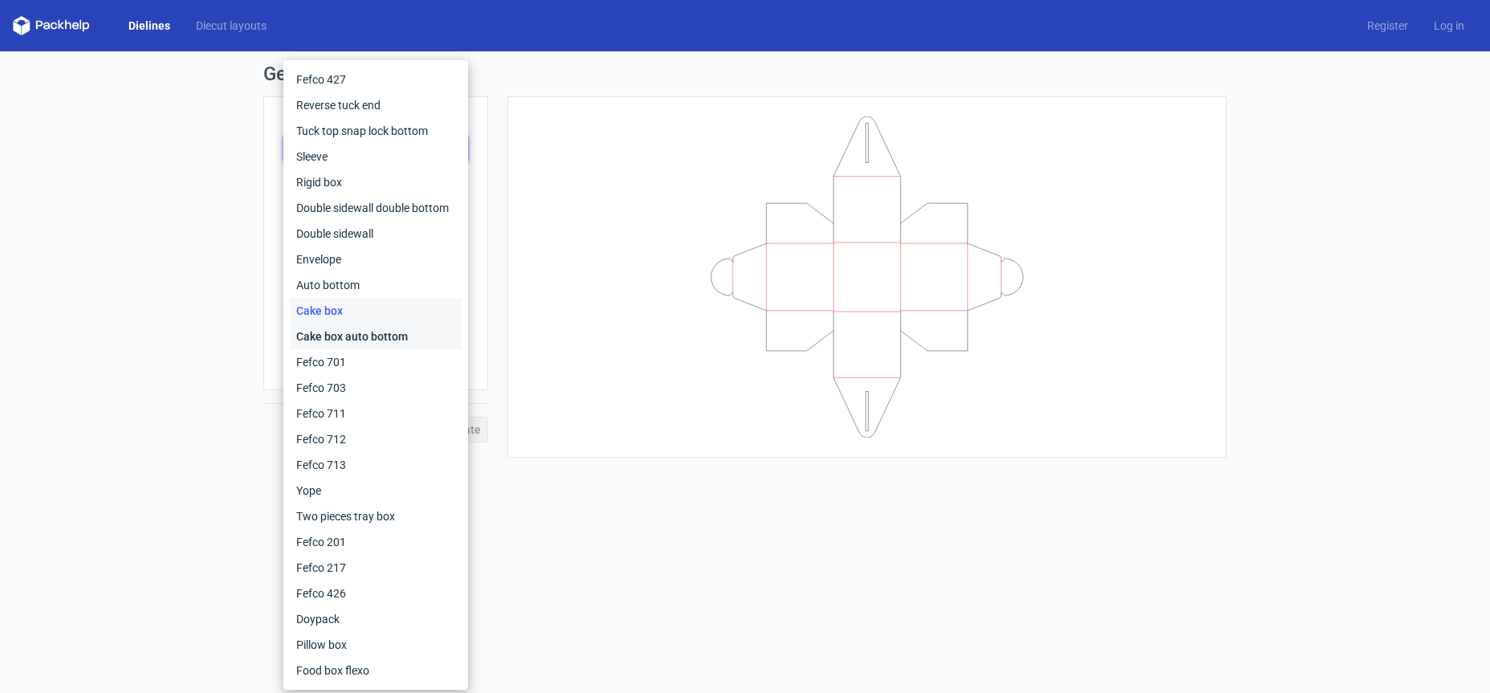
click at [413, 340] on div "Cake box auto bottom" at bounding box center [376, 337] width 172 height 26
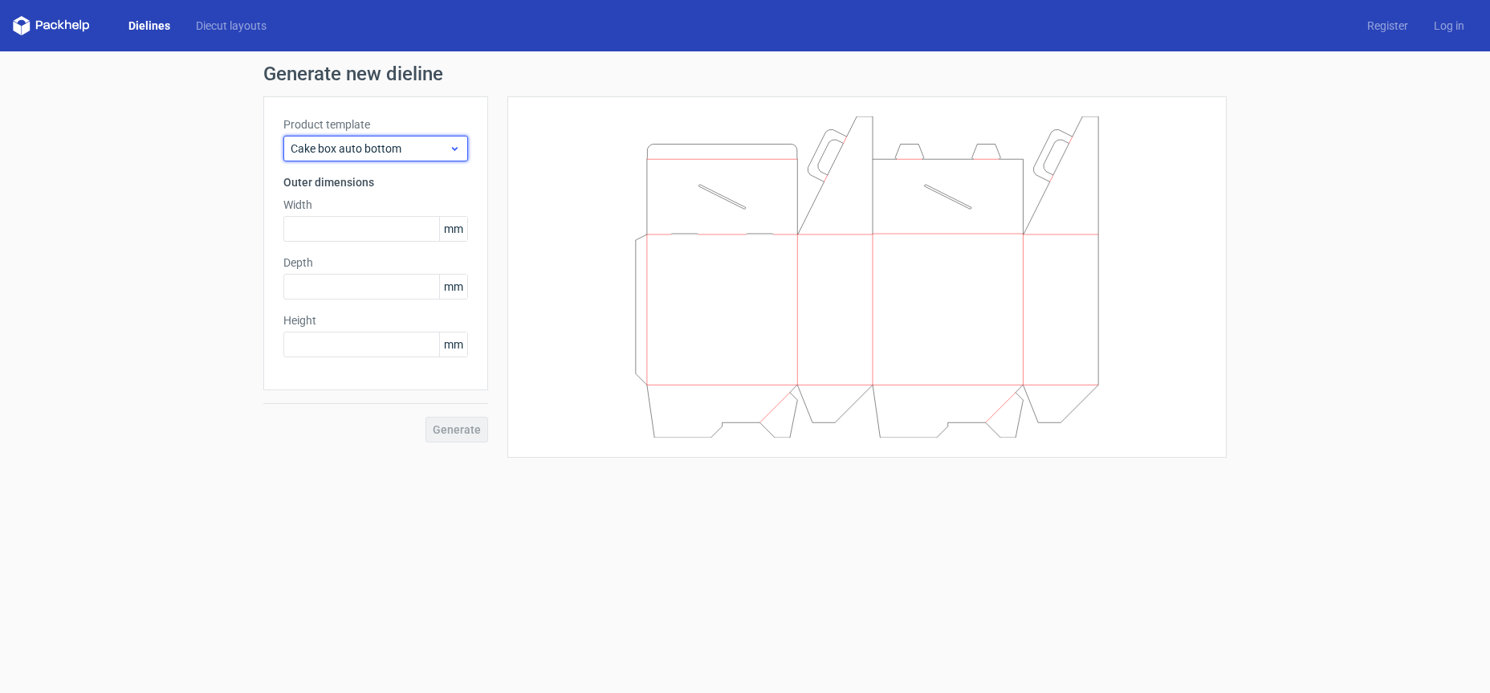
click at [401, 146] on span "Cake box auto bottom" at bounding box center [370, 148] width 158 height 16
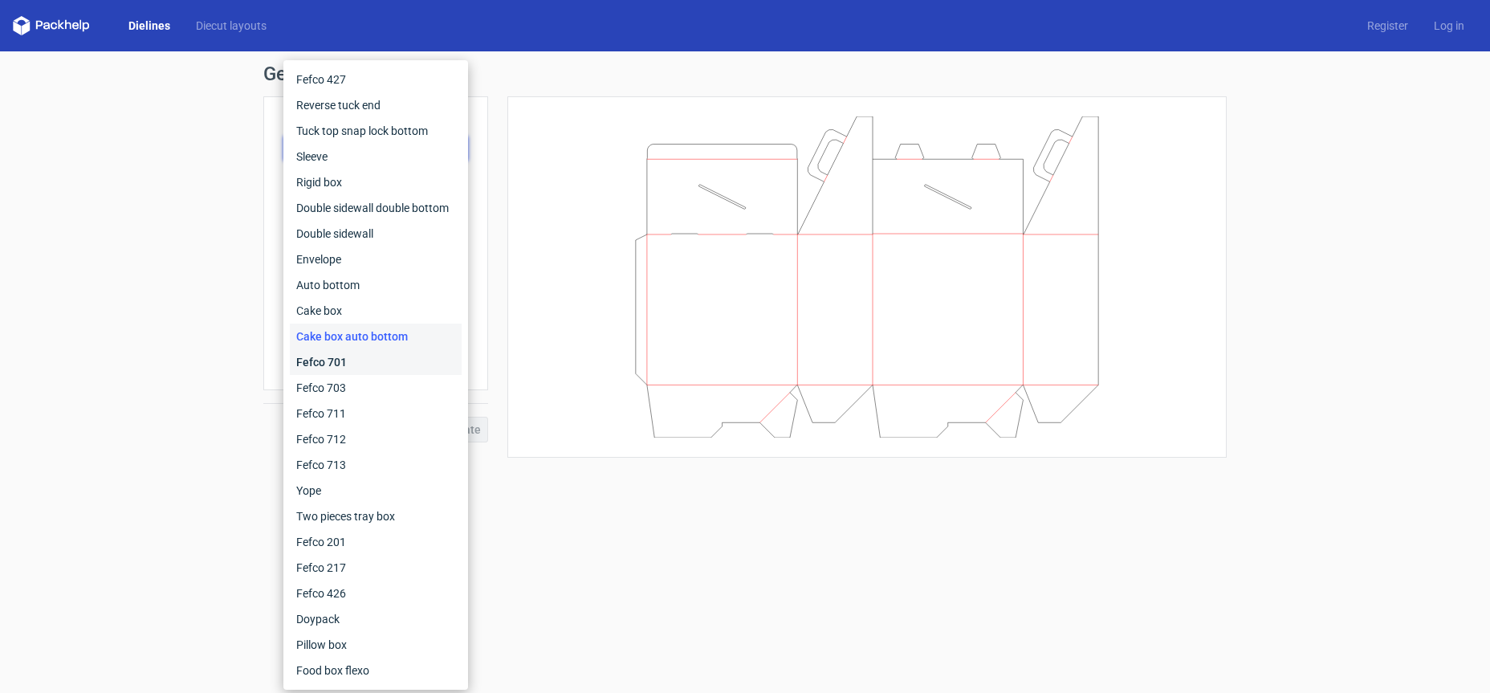
click at [343, 369] on div "Fefco 701" at bounding box center [376, 362] width 172 height 26
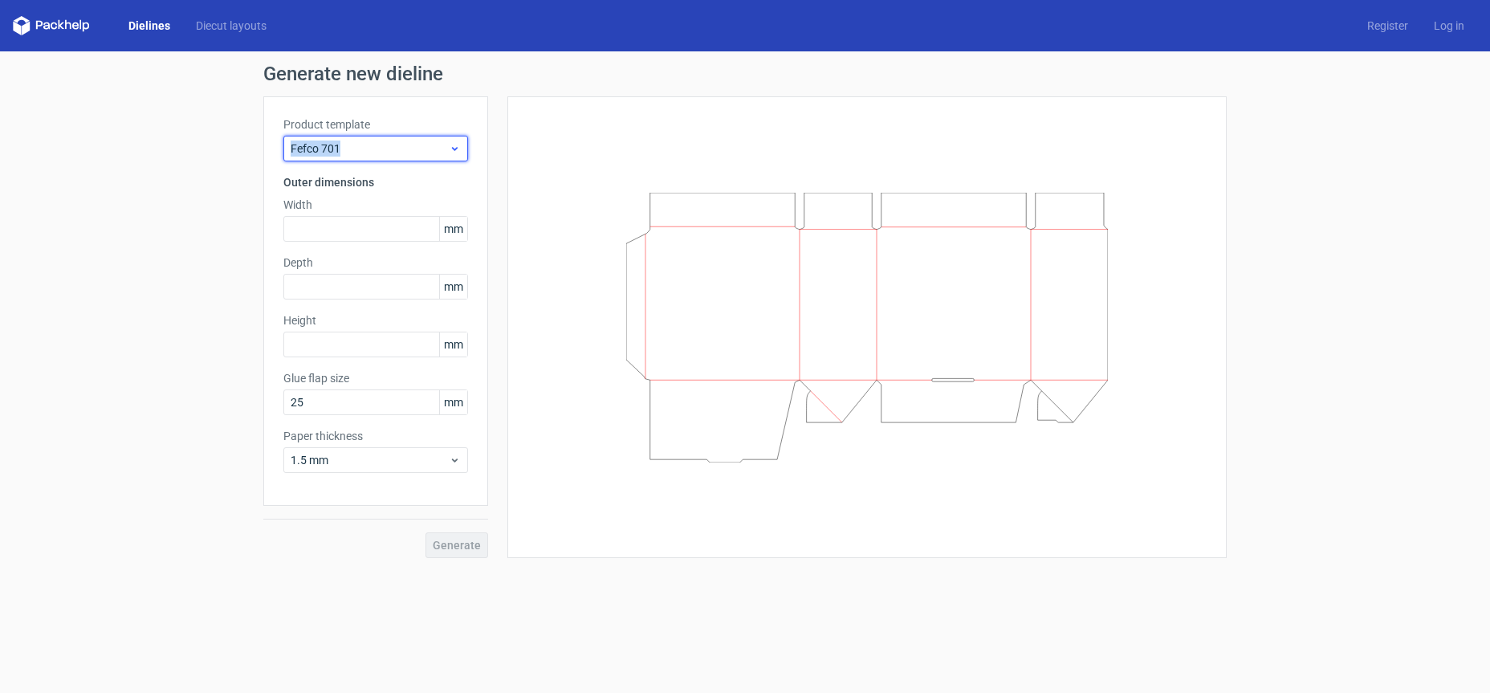
click at [397, 140] on span "Fefco 701" at bounding box center [370, 148] width 158 height 16
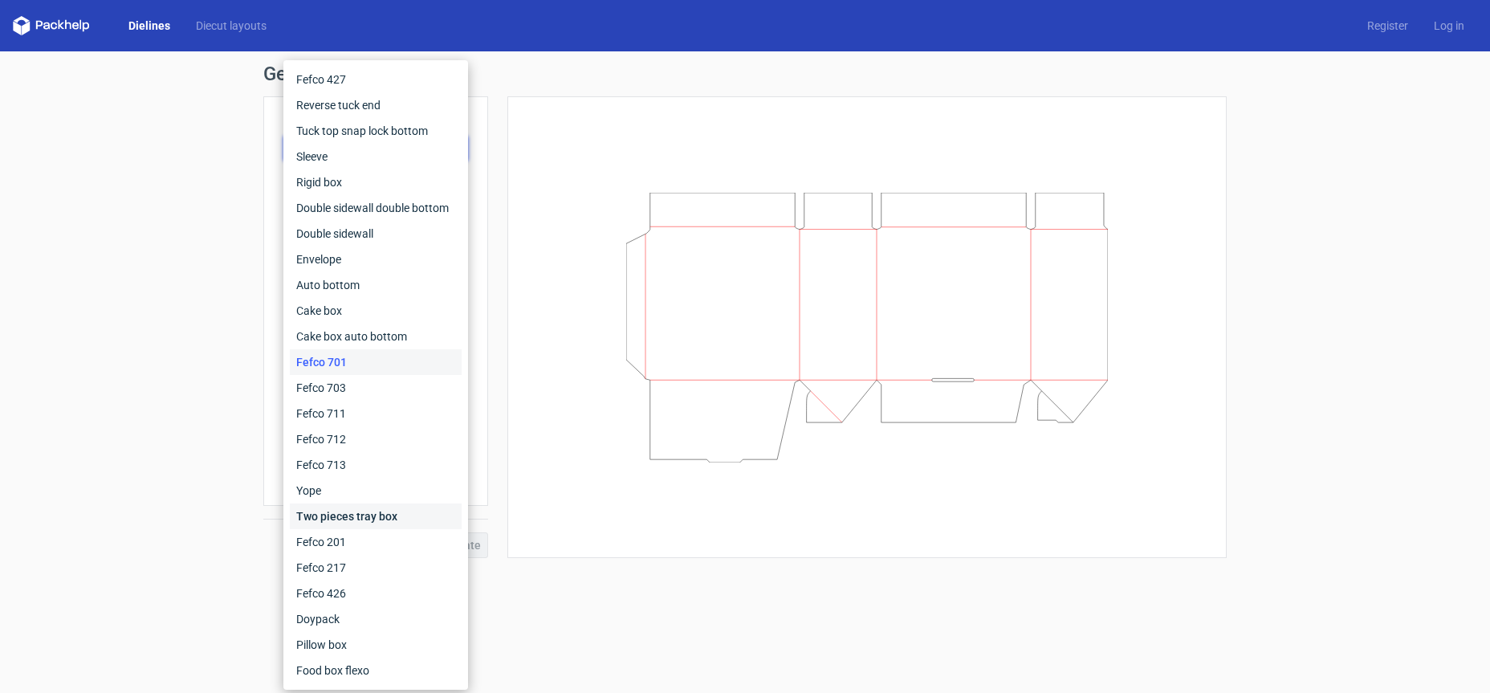
click at [407, 521] on div "Two pieces tray box" at bounding box center [376, 516] width 172 height 26
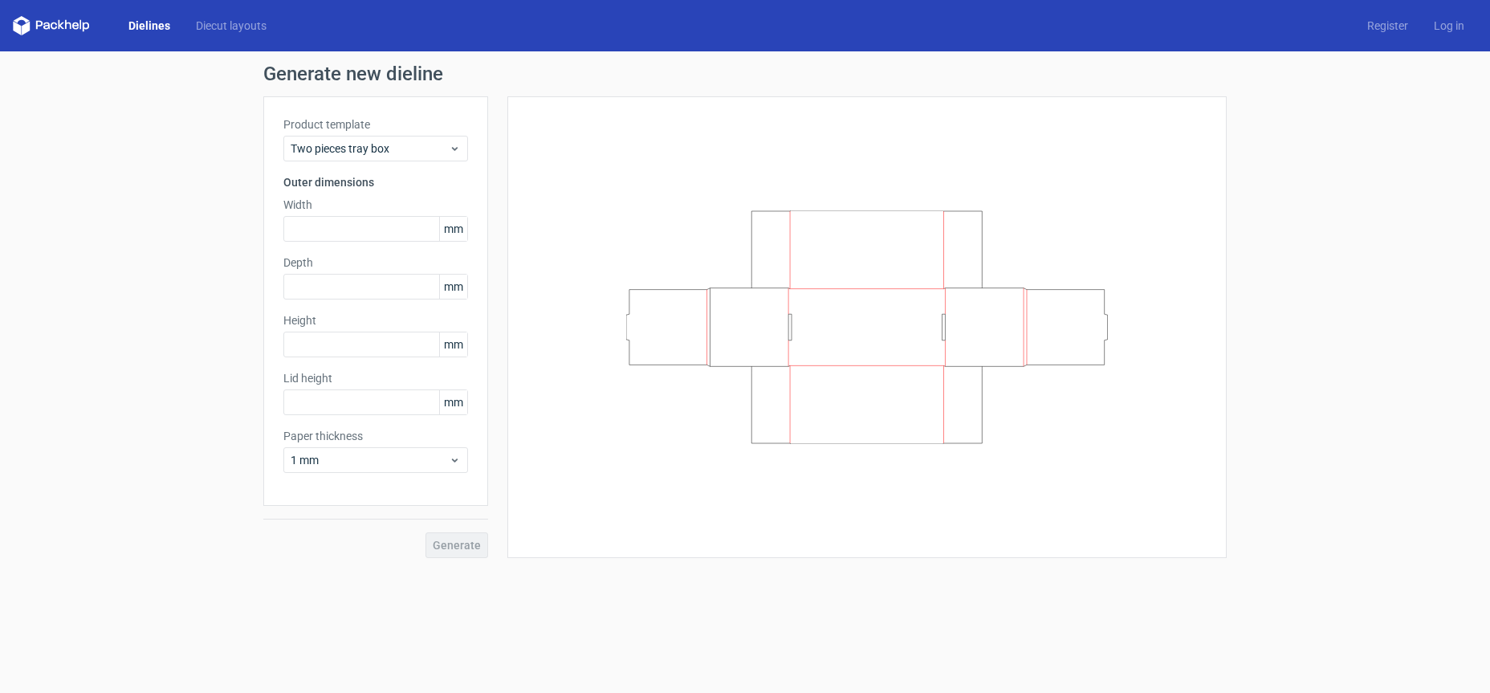
click at [429, 162] on div "Product template Two pieces tray box Outer dimensions Width mm Depth mm Height …" at bounding box center [375, 300] width 225 height 409
click at [429, 147] on span "Two pieces tray box" at bounding box center [370, 148] width 158 height 16
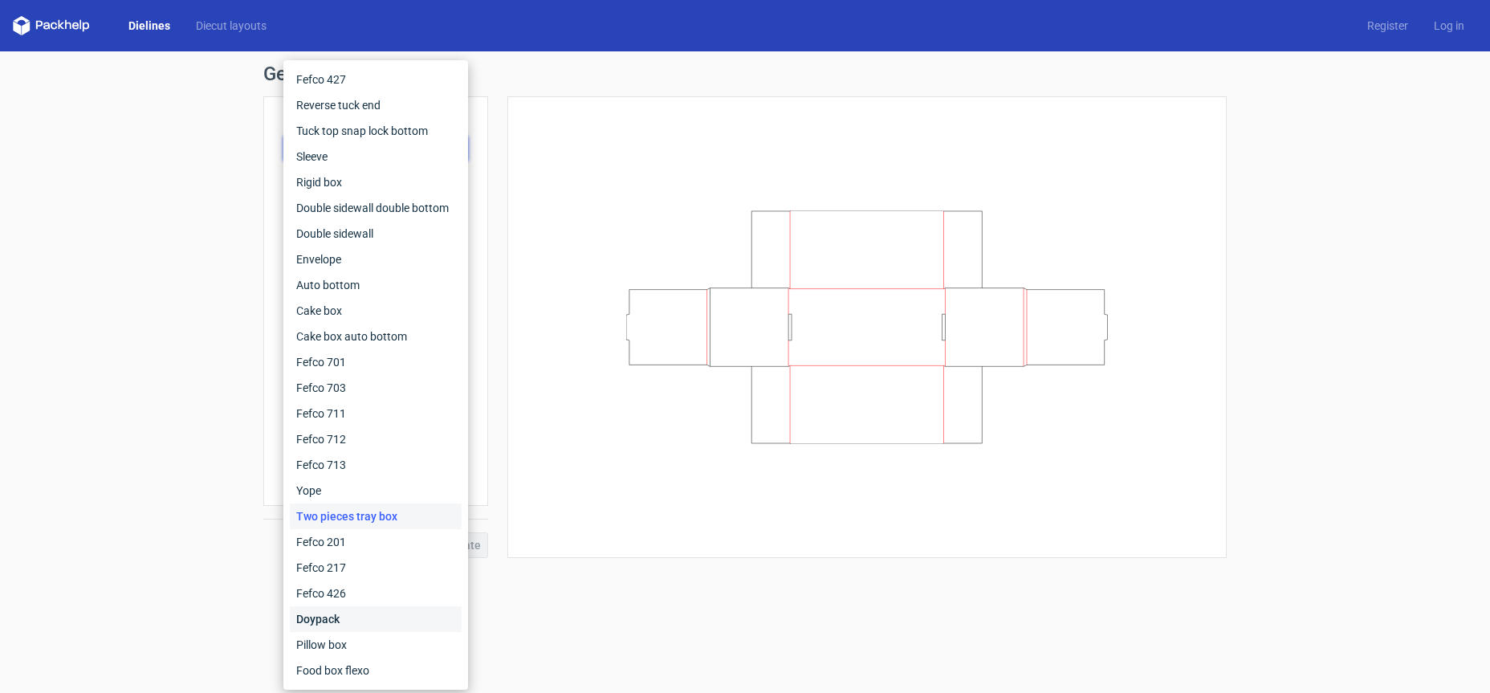
click at [376, 625] on div "Doypack" at bounding box center [376, 619] width 172 height 26
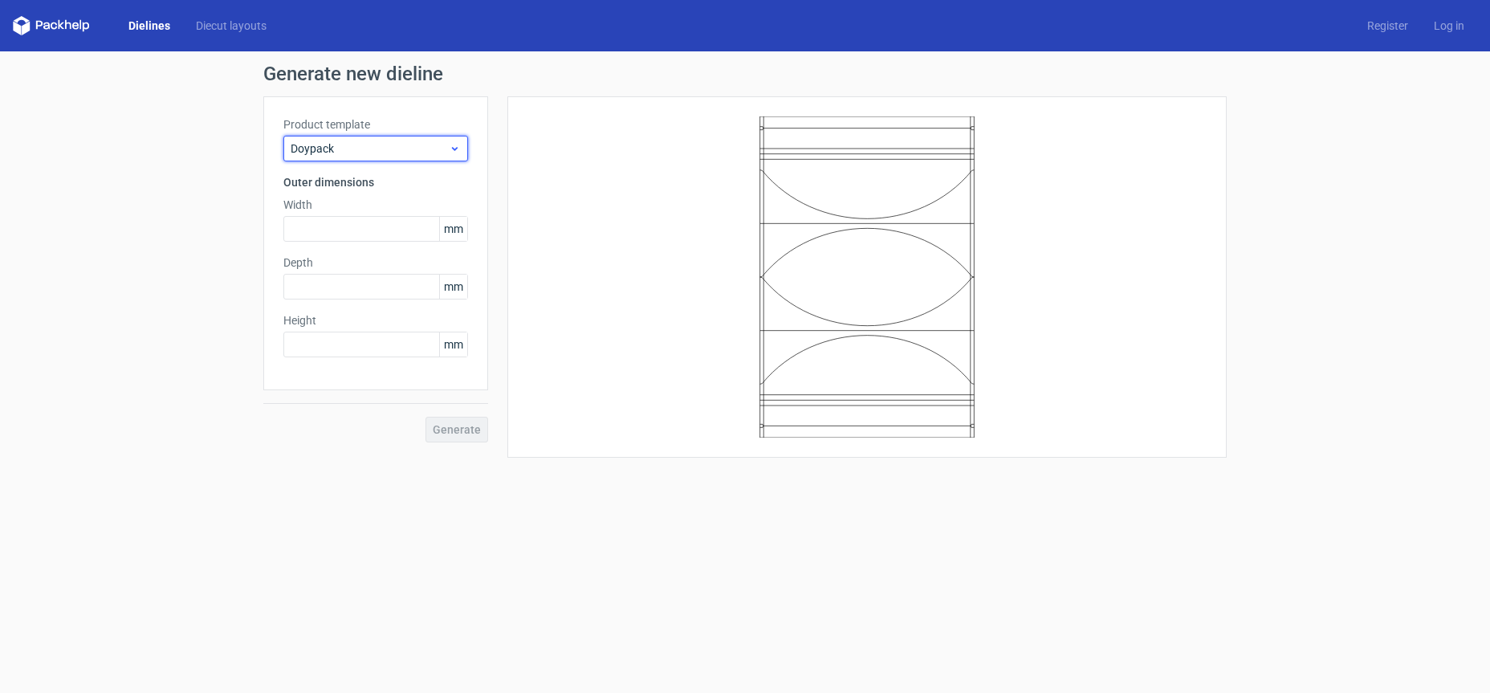
click at [413, 154] on span "Doypack" at bounding box center [370, 148] width 158 height 16
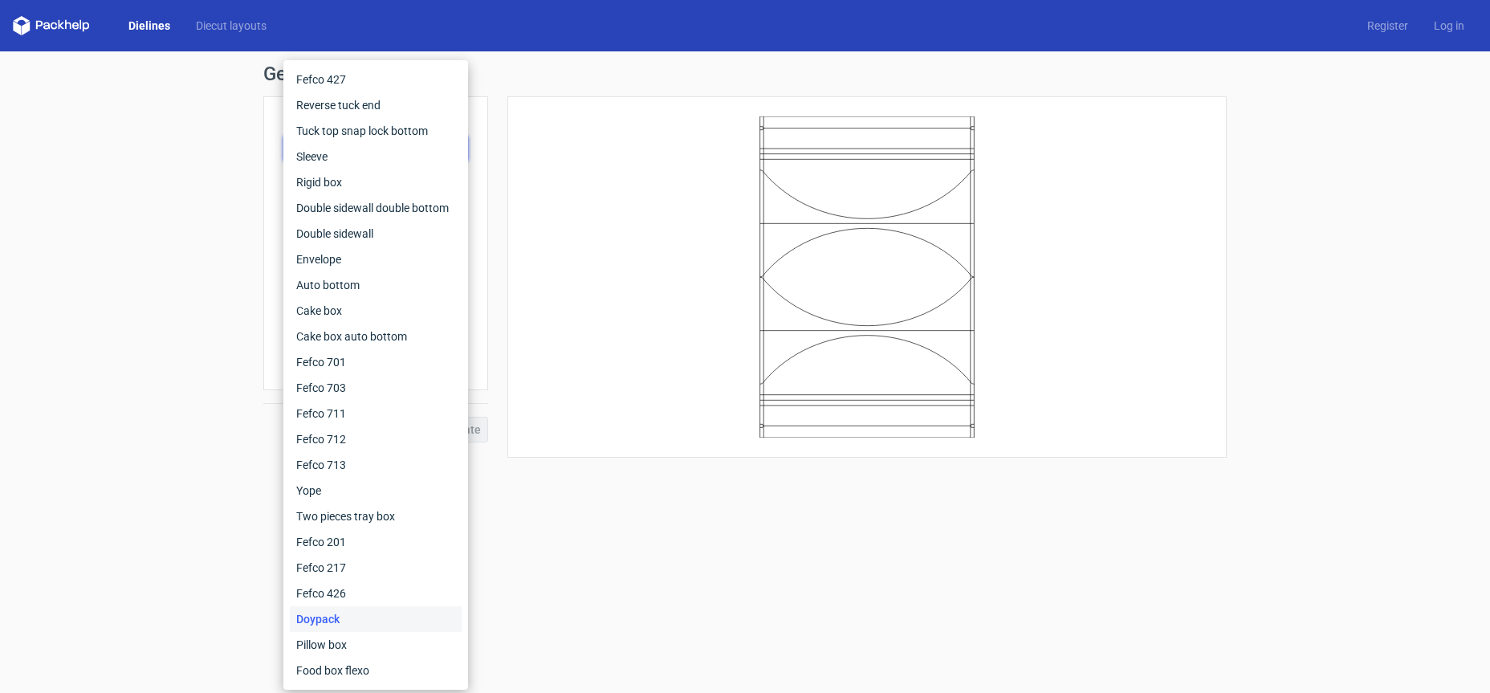
click at [78, 22] on icon at bounding box center [51, 25] width 77 height 19
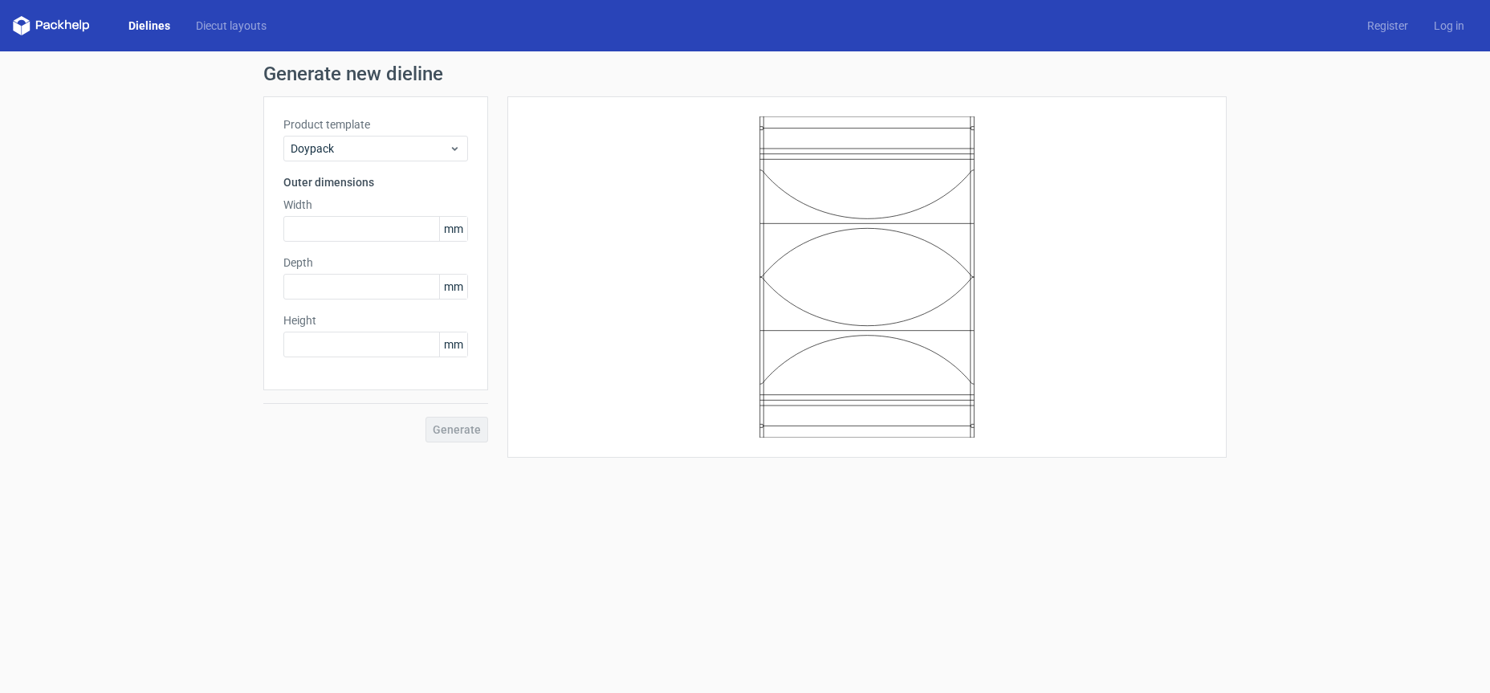
click at [47, 26] on icon at bounding box center [51, 25] width 77 height 19
click at [20, 26] on polygon at bounding box center [17, 28] width 8 height 14
